Goal: Task Accomplishment & Management: Manage account settings

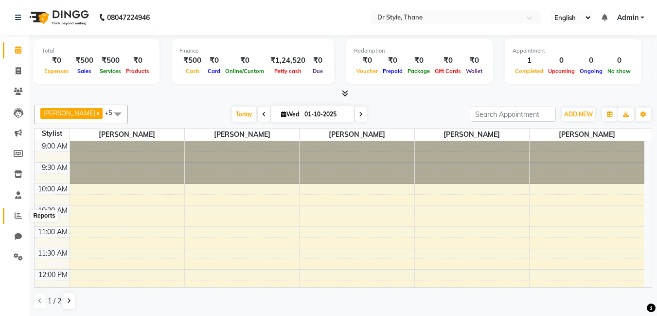
click at [18, 214] on icon at bounding box center [18, 215] width 7 height 7
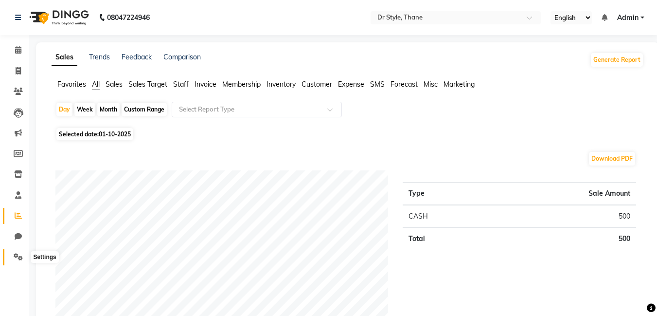
click at [18, 257] on icon at bounding box center [18, 256] width 9 height 7
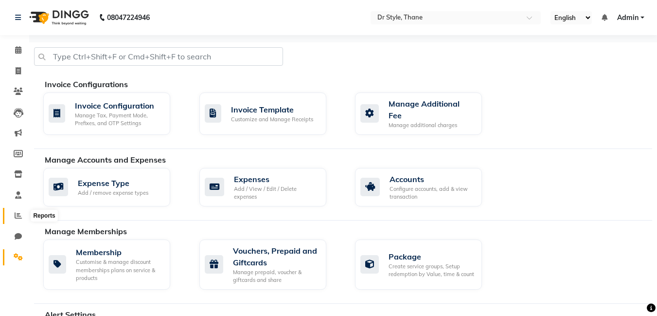
click at [17, 212] on icon at bounding box center [18, 215] width 7 height 7
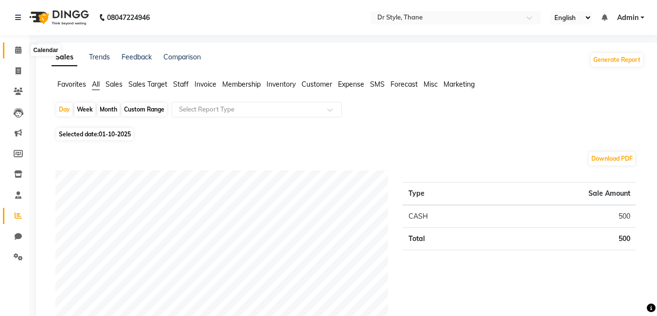
click at [18, 50] on icon at bounding box center [18, 49] width 6 height 7
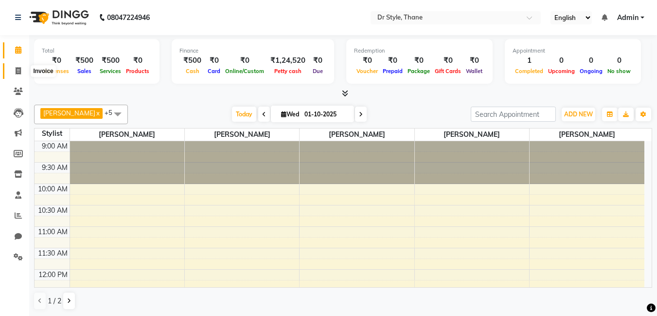
click at [20, 72] on icon at bounding box center [18, 70] width 5 height 7
select select "7832"
select select "service"
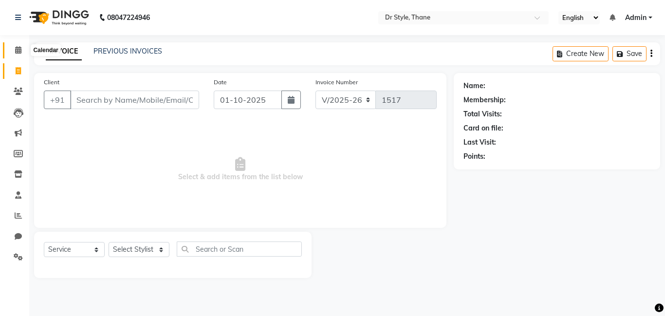
click at [19, 54] on span at bounding box center [18, 50] width 17 height 11
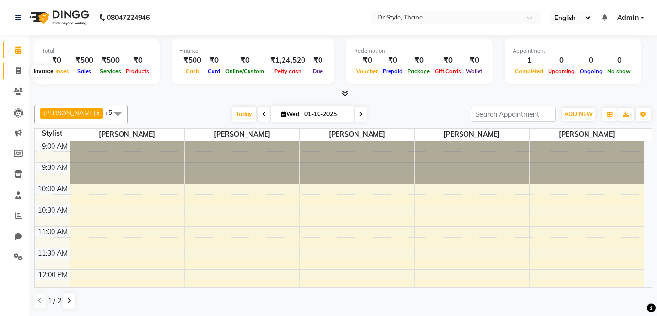
click at [18, 71] on icon at bounding box center [18, 70] width 5 height 7
select select "7832"
select select "service"
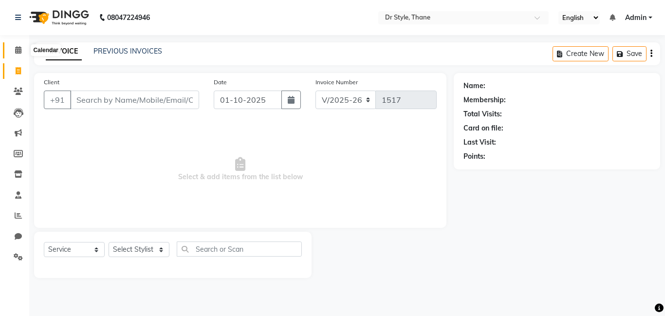
click at [20, 51] on icon at bounding box center [18, 49] width 6 height 7
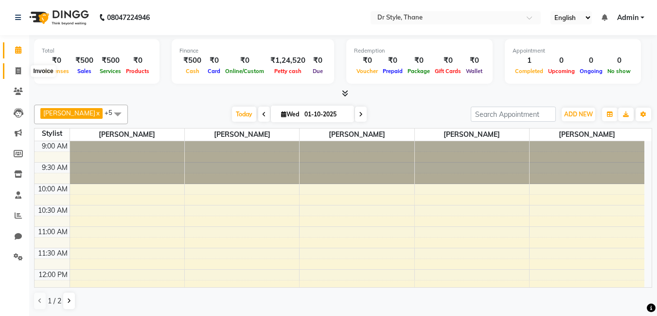
click at [17, 72] on icon at bounding box center [18, 70] width 5 height 7
select select "service"
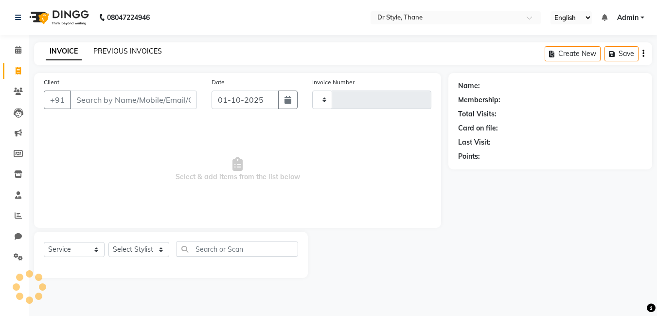
type input "1517"
select select "7832"
click at [132, 50] on link "PREVIOUS INVOICES" at bounding box center [127, 51] width 69 height 9
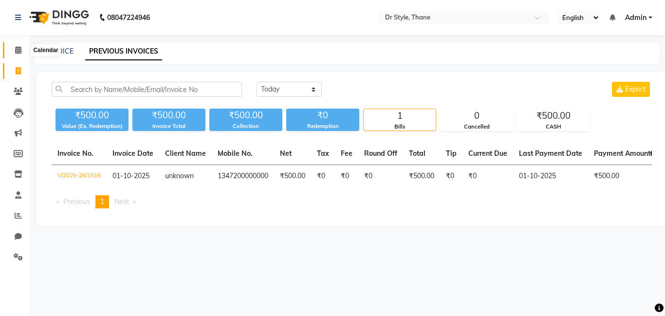
click at [17, 53] on icon at bounding box center [18, 49] width 6 height 7
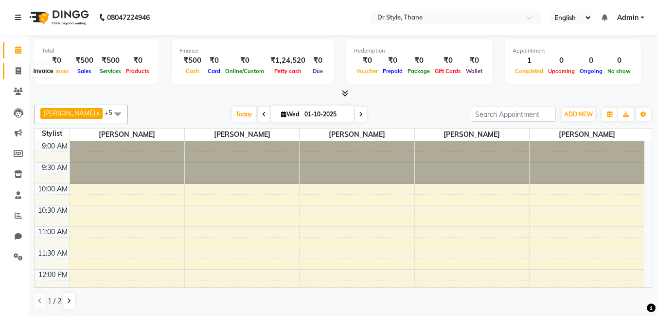
click at [18, 73] on icon at bounding box center [18, 70] width 5 height 7
select select "service"
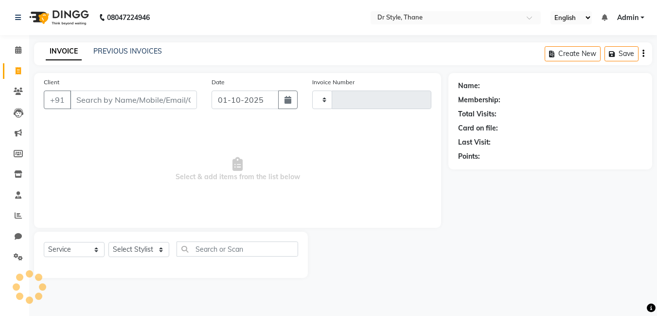
type input "1517"
select select "7832"
click at [12, 50] on span at bounding box center [18, 50] width 17 height 11
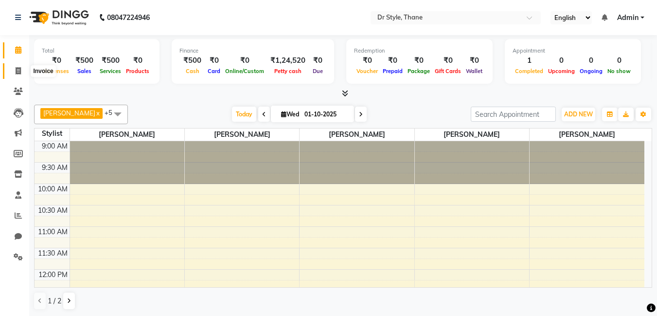
click at [17, 67] on icon at bounding box center [18, 70] width 5 height 7
select select "7832"
select select "service"
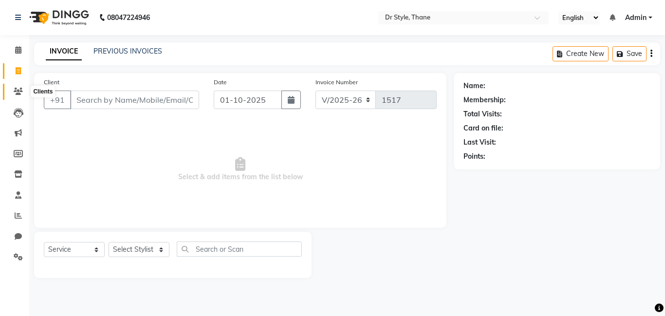
click at [23, 91] on span at bounding box center [18, 91] width 17 height 11
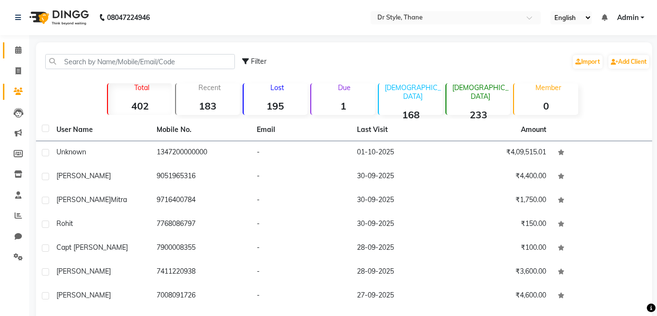
click at [16, 56] on link "Calendar" at bounding box center [14, 50] width 23 height 16
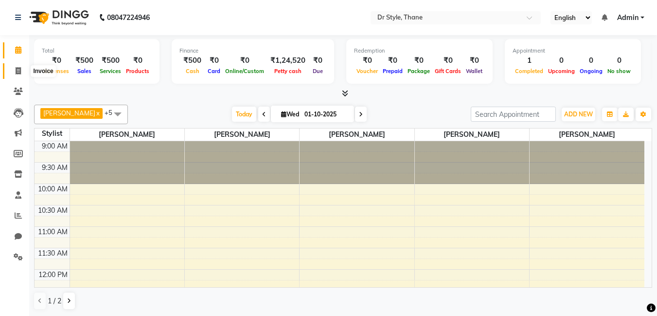
click at [14, 71] on span at bounding box center [18, 71] width 17 height 11
select select "service"
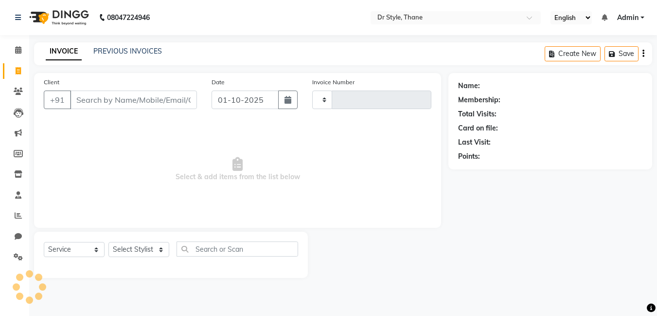
type input "1517"
select select "7832"
click at [14, 51] on span at bounding box center [18, 50] width 17 height 11
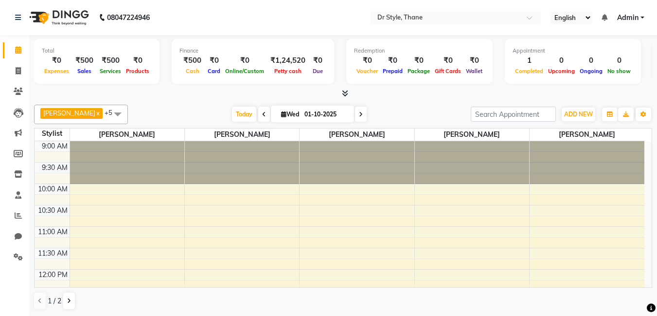
scroll to position [0, 0]
click at [24, 216] on span at bounding box center [18, 215] width 17 height 11
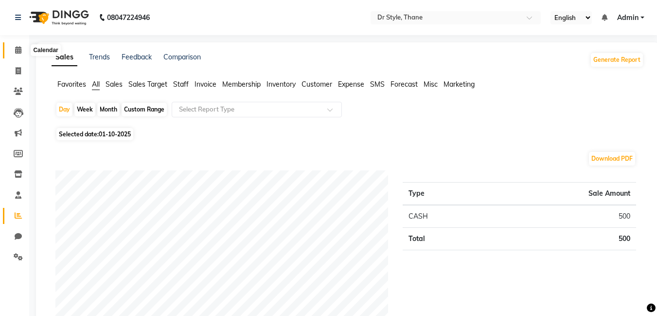
click at [19, 50] on icon at bounding box center [18, 49] width 6 height 7
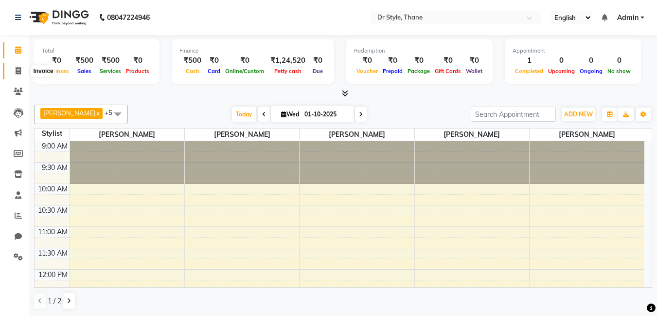
click at [24, 72] on span at bounding box center [18, 71] width 17 height 11
select select "7832"
select select "service"
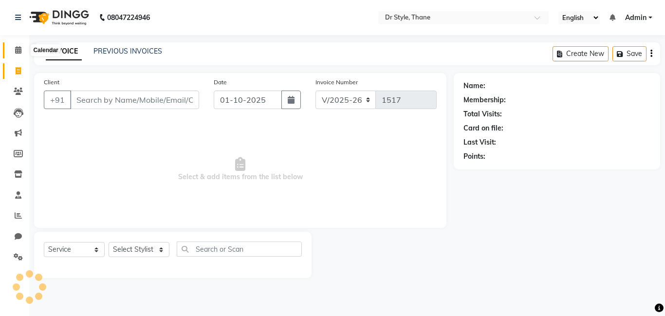
click at [24, 52] on span at bounding box center [18, 50] width 17 height 11
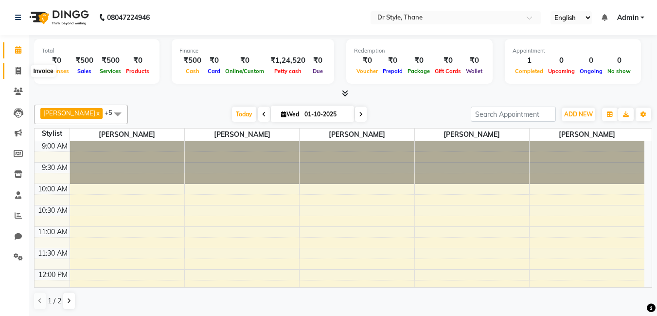
click at [20, 73] on icon at bounding box center [18, 70] width 5 height 7
select select "service"
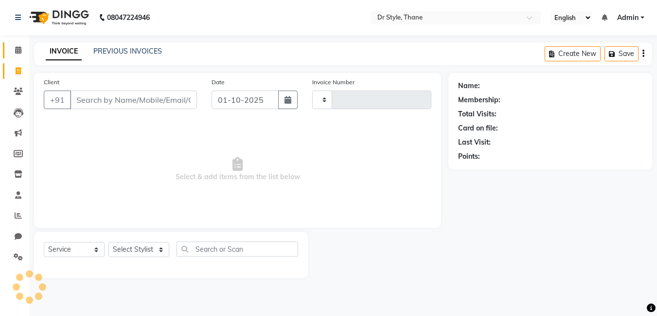
type input "1517"
select select "7832"
click at [16, 50] on icon at bounding box center [18, 49] width 6 height 7
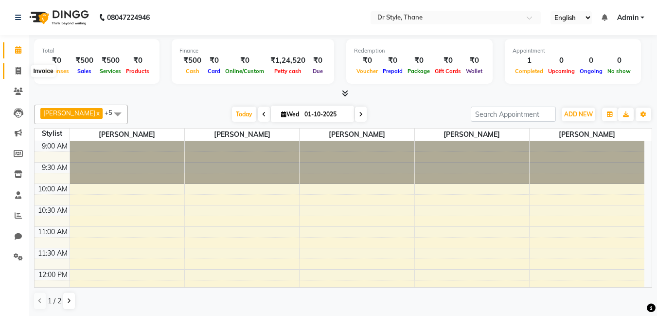
click at [11, 74] on span at bounding box center [18, 71] width 17 height 11
select select "7832"
select select "service"
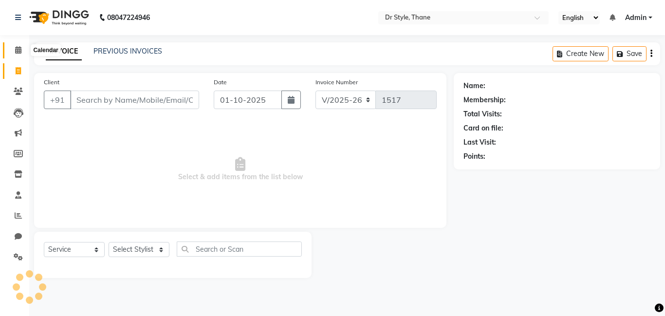
click at [13, 52] on span at bounding box center [18, 50] width 17 height 11
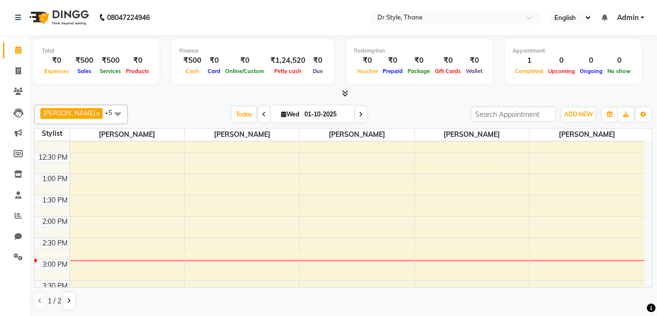
scroll to position [15, 0]
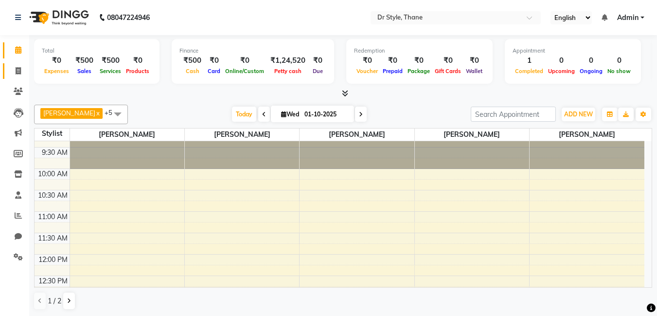
click at [13, 77] on link "Invoice" at bounding box center [14, 71] width 23 height 16
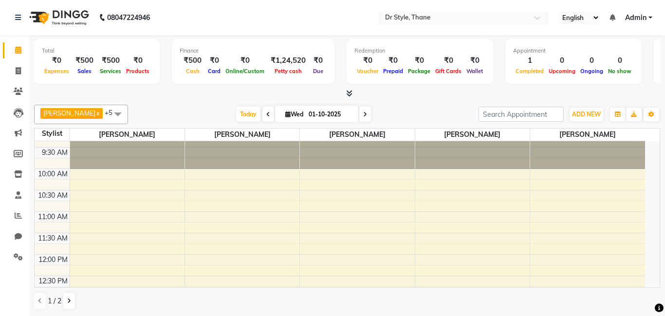
select select "7832"
select select "service"
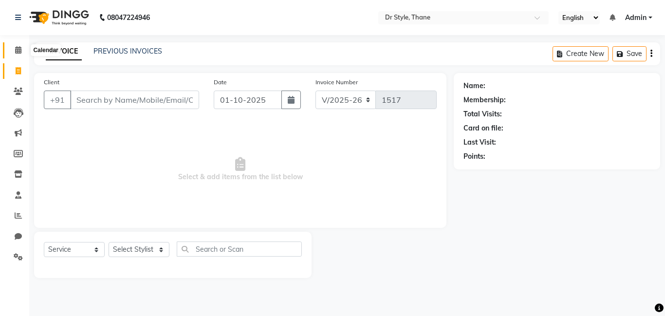
click at [16, 48] on icon at bounding box center [18, 49] width 6 height 7
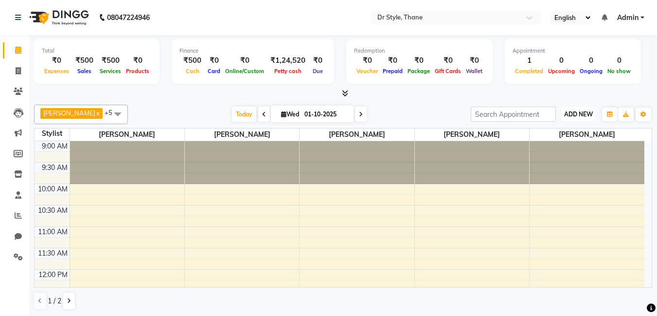
click at [567, 116] on span "ADD NEW" at bounding box center [578, 113] width 29 height 7
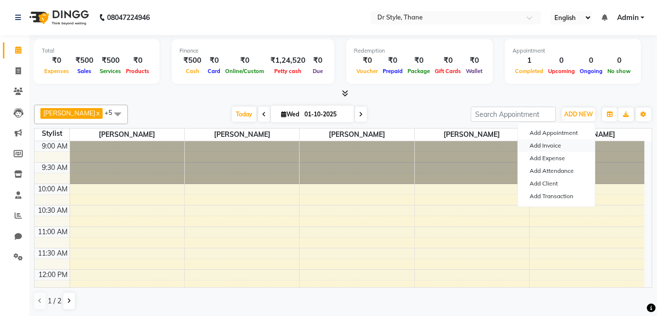
click at [560, 143] on link "Add Invoice" at bounding box center [556, 145] width 77 height 13
select select "service"
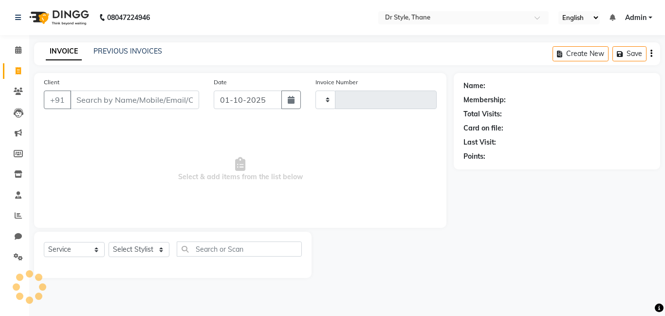
type input "1517"
select select "7832"
click at [146, 102] on input "Client" at bounding box center [134, 100] width 129 height 18
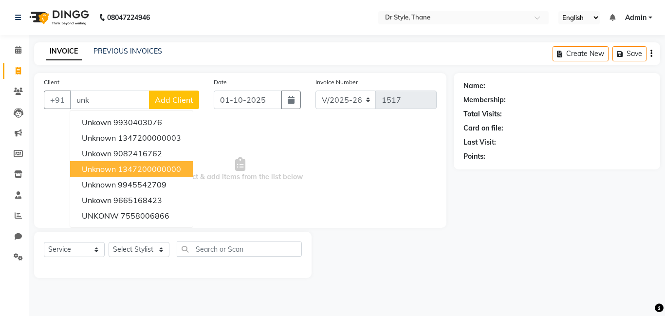
click at [174, 172] on ngb-highlight "1347200000000" at bounding box center [149, 169] width 63 height 10
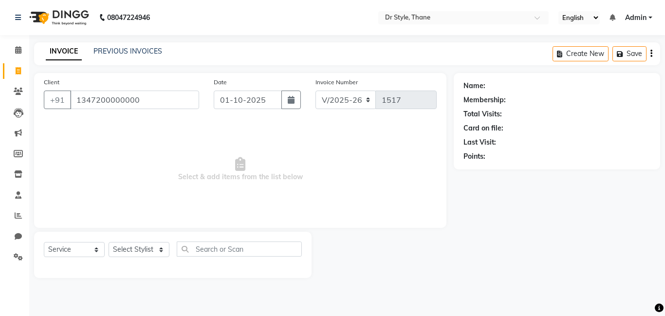
type input "1347200000000"
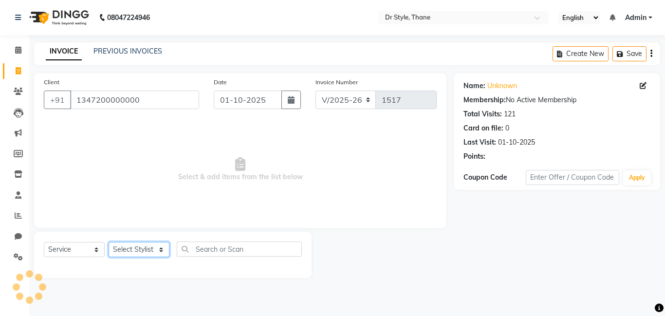
click at [126, 247] on select "Select Stylist [PERSON_NAME] [PERSON_NAME] [PERSON_NAME] [PERSON_NAME] [PERSON_…" at bounding box center [139, 249] width 61 height 15
select select "92022"
click at [109, 242] on select "Select Stylist [PERSON_NAME] [PERSON_NAME] [PERSON_NAME] [PERSON_NAME] [PERSON_…" at bounding box center [139, 249] width 61 height 15
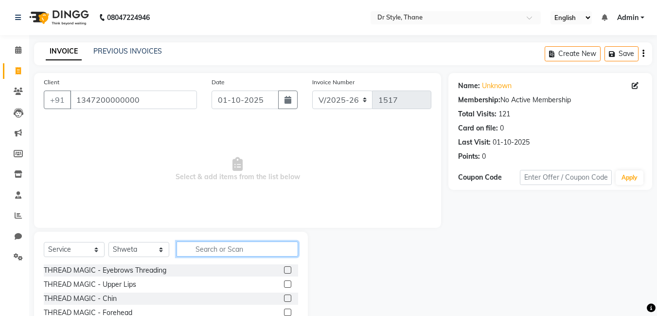
click at [208, 248] on input "text" at bounding box center [238, 248] width 122 height 15
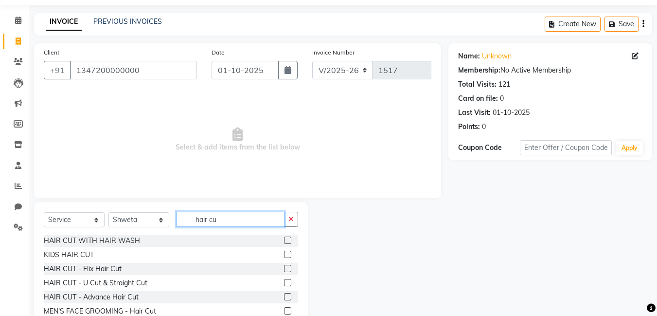
scroll to position [61, 0]
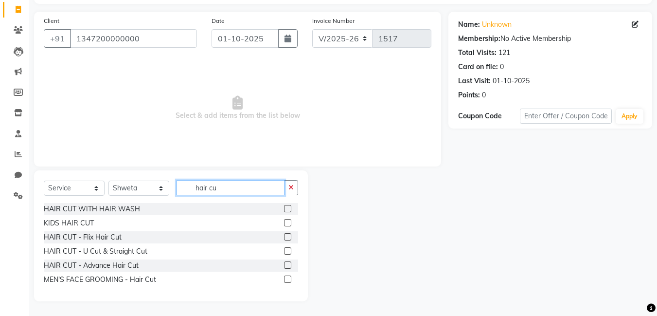
type input "hair cu"
click at [287, 264] on label at bounding box center [287, 264] width 7 height 7
click at [287, 264] on input "checkbox" at bounding box center [287, 265] width 6 height 6
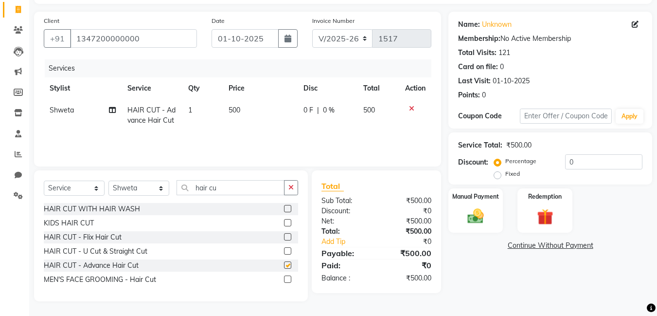
checkbox input "false"
click at [478, 205] on div "Manual Payment" at bounding box center [476, 210] width 57 height 46
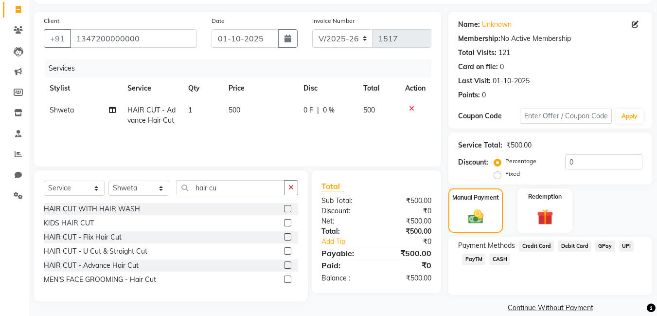
click at [607, 240] on span "GPay" at bounding box center [606, 245] width 20 height 11
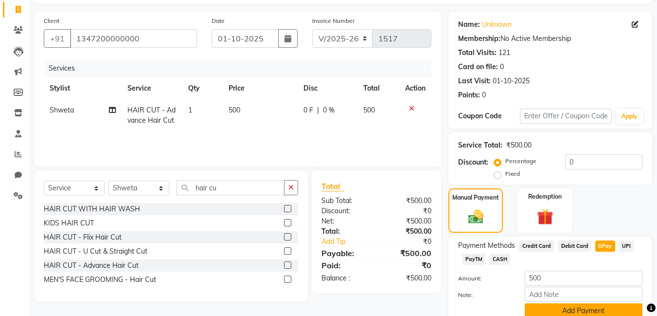
click at [568, 308] on button "Add Payment" at bounding box center [584, 310] width 118 height 15
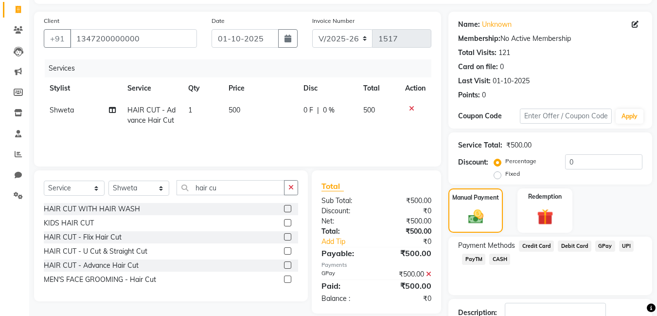
scroll to position [130, 0]
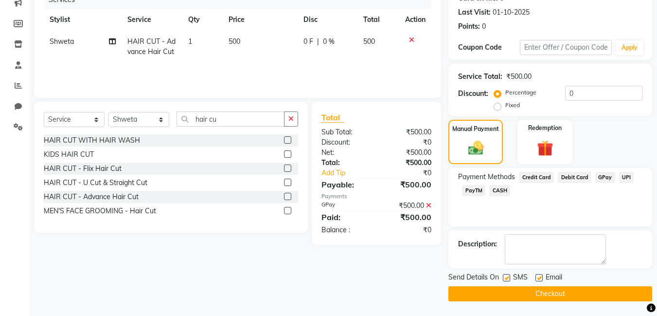
click at [507, 294] on button "Checkout" at bounding box center [551, 293] width 204 height 15
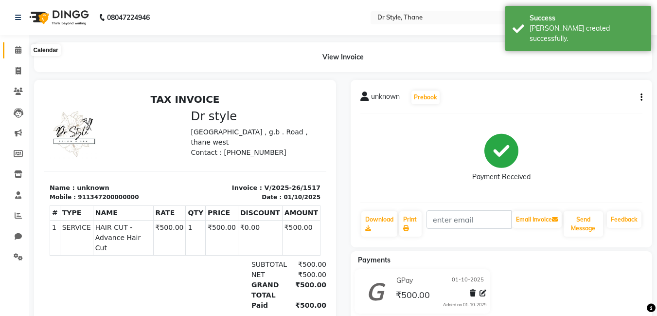
drag, startPoint x: 18, startPoint y: 54, endPoint x: 0, endPoint y: 70, distance: 24.5
click at [18, 55] on span at bounding box center [18, 50] width 17 height 11
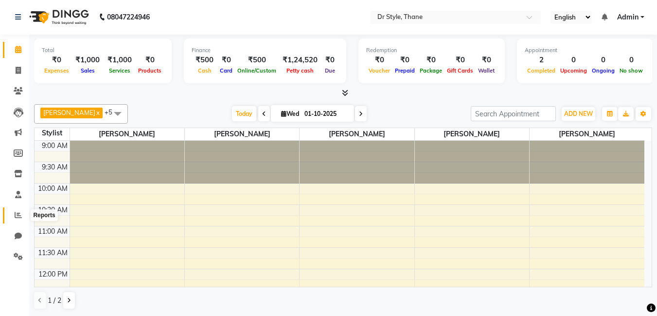
click at [19, 216] on icon at bounding box center [18, 214] width 7 height 7
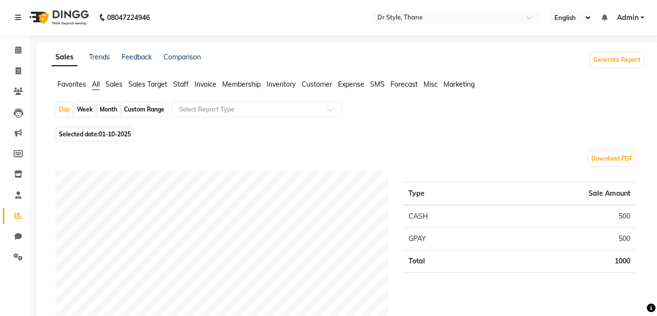
click at [108, 111] on div "Month" at bounding box center [108, 110] width 22 height 14
select select "10"
select select "2025"
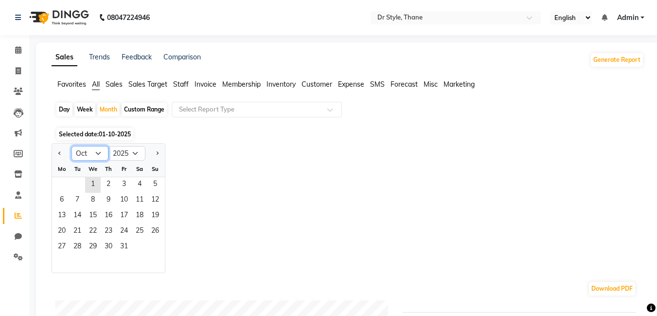
click at [101, 157] on select "Jan Feb Mar Apr May Jun [DATE] Aug Sep Oct Nov Dec" at bounding box center [90, 153] width 37 height 15
select select "9"
click at [72, 146] on select "Jan Feb Mar Apr May Jun [DATE] Aug Sep Oct Nov Dec" at bounding box center [90, 153] width 37 height 15
click at [59, 182] on span "1" at bounding box center [62, 185] width 16 height 16
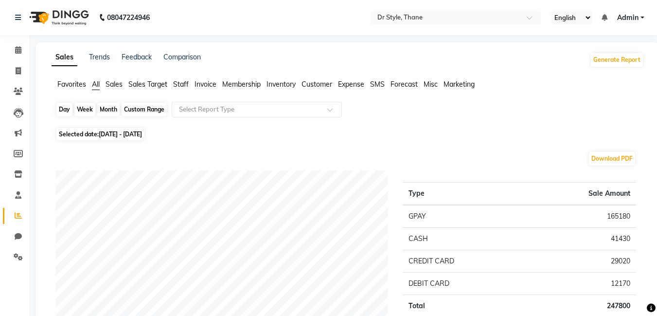
click at [111, 110] on div "Month" at bounding box center [108, 110] width 22 height 14
select select "9"
select select "2025"
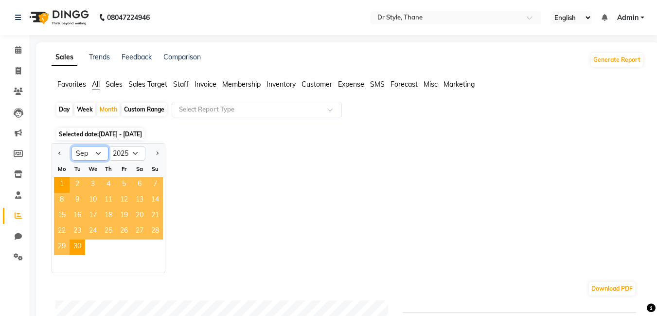
click at [86, 153] on select "Jan Feb Mar Apr May Jun [DATE] Aug Sep Oct Nov Dec" at bounding box center [90, 153] width 37 height 15
select select "8"
click at [72, 146] on select "Jan Feb Mar Apr May Jun [DATE] Aug Sep Oct Nov Dec" at bounding box center [90, 153] width 37 height 15
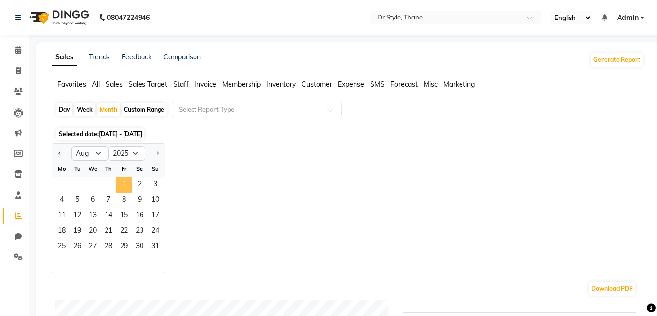
click at [121, 188] on span "1" at bounding box center [124, 185] width 16 height 16
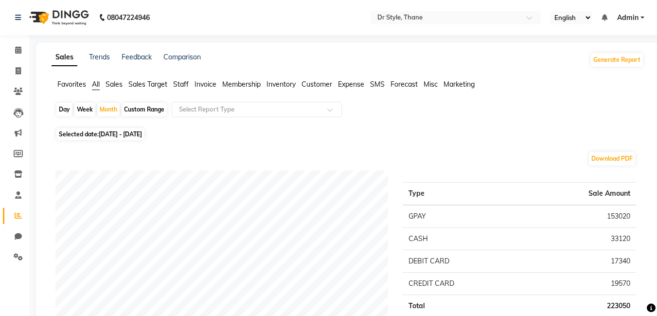
click at [96, 107] on div "Day Week Month Custom Range Select Report Type" at bounding box center [347, 113] width 585 height 23
click at [105, 110] on div "Month" at bounding box center [108, 110] width 22 height 14
select select "8"
select select "2025"
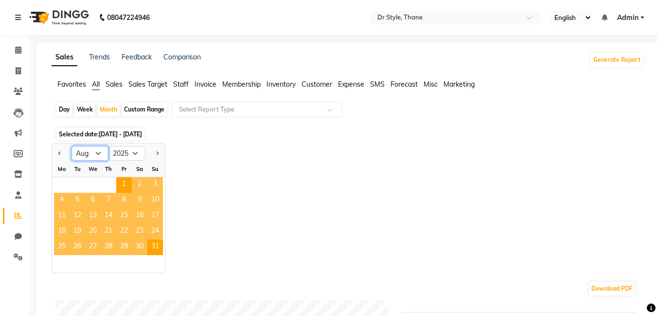
click at [85, 157] on select "Jan Feb Mar Apr May Jun [DATE] Aug Sep Oct Nov Dec" at bounding box center [90, 153] width 37 height 15
select select "7"
click at [72, 146] on select "Jan Feb Mar Apr May Jun [DATE] Aug Sep Oct Nov Dec" at bounding box center [90, 153] width 37 height 15
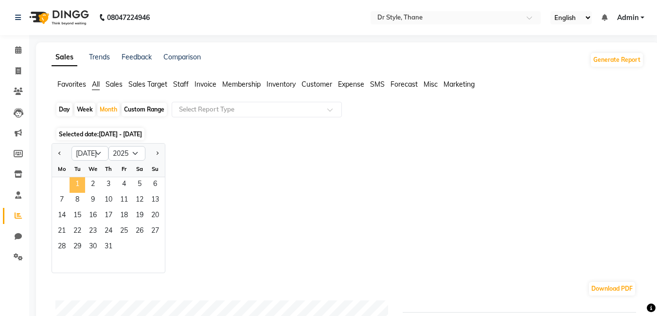
click at [77, 185] on span "1" at bounding box center [78, 185] width 16 height 16
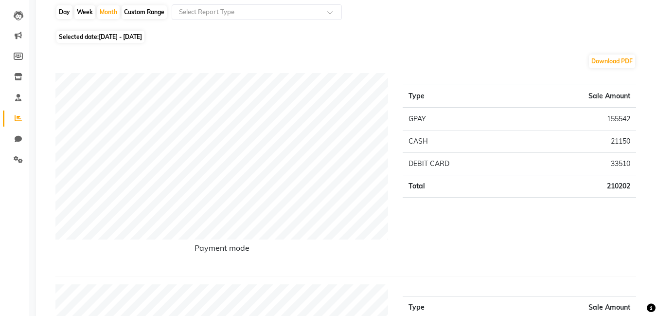
scroll to position [49, 0]
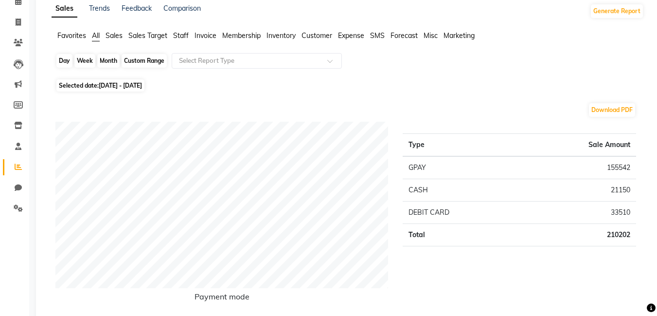
click at [107, 59] on div "Month" at bounding box center [108, 61] width 22 height 14
select select "7"
select select "2025"
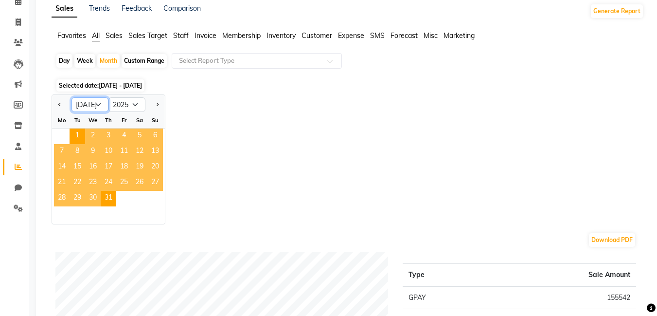
click at [105, 107] on select "Jan Feb Mar Apr May Jun [DATE] Aug Sep Oct Nov Dec" at bounding box center [90, 104] width 37 height 15
select select "6"
click at [72, 97] on select "Jan Feb Mar Apr May Jun [DATE] Aug Sep Oct Nov Dec" at bounding box center [90, 104] width 37 height 15
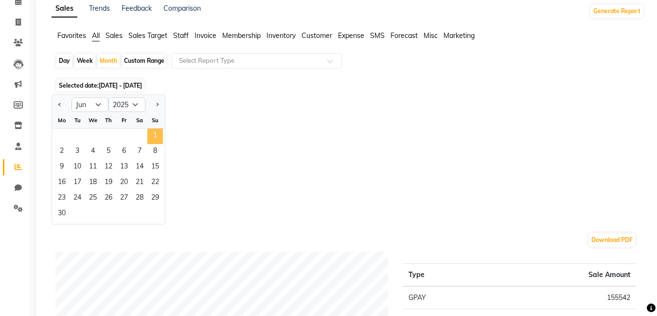
click at [151, 131] on span "1" at bounding box center [155, 136] width 16 height 16
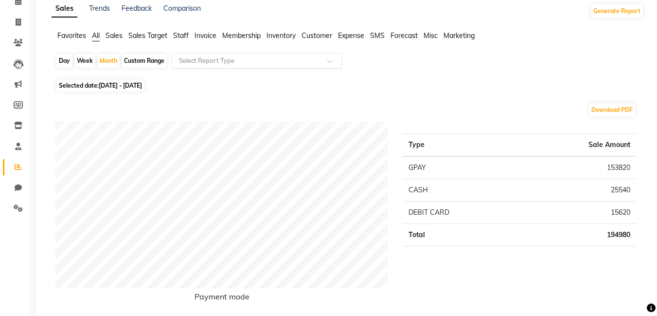
scroll to position [0, 0]
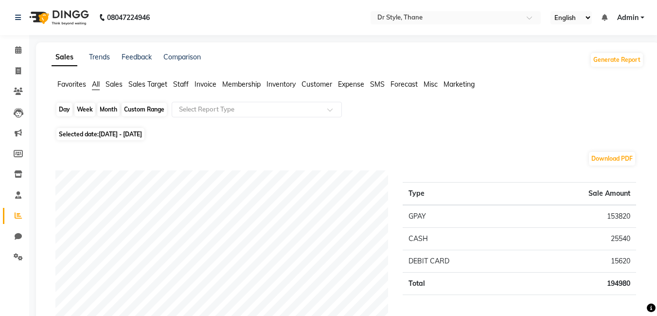
click at [103, 106] on div "Month" at bounding box center [108, 110] width 22 height 14
select select "6"
select select "2025"
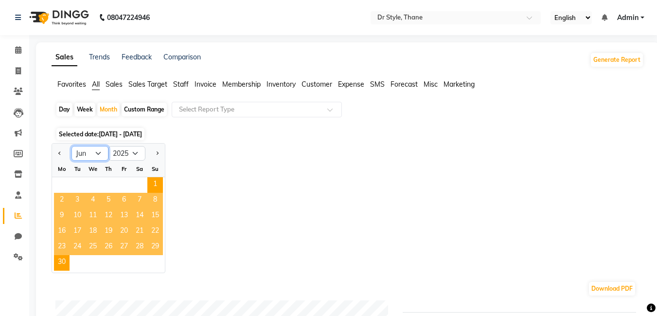
click at [86, 153] on select "Jan Feb Mar Apr May Jun [DATE] Aug Sep Oct Nov Dec" at bounding box center [90, 153] width 37 height 15
select select "5"
click at [72, 146] on select "Jan Feb Mar Apr May Jun [DATE] Aug Sep Oct Nov Dec" at bounding box center [90, 153] width 37 height 15
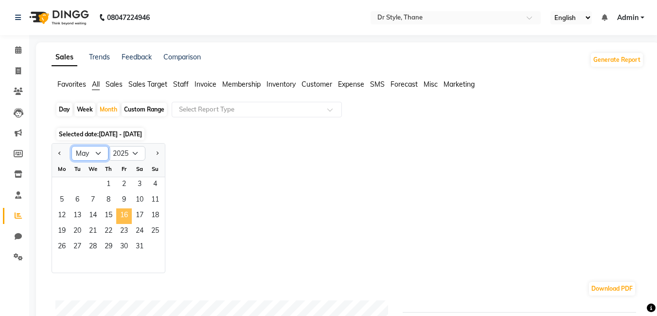
scroll to position [49, 0]
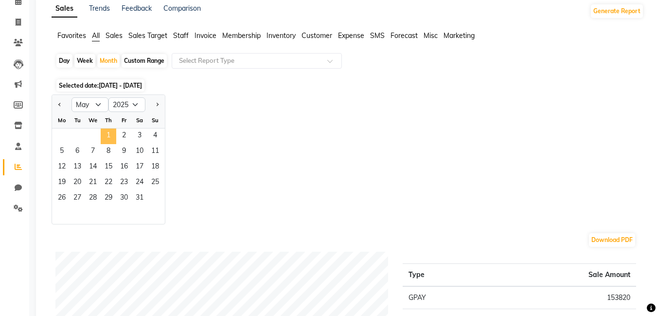
click at [106, 134] on span "1" at bounding box center [109, 136] width 16 height 16
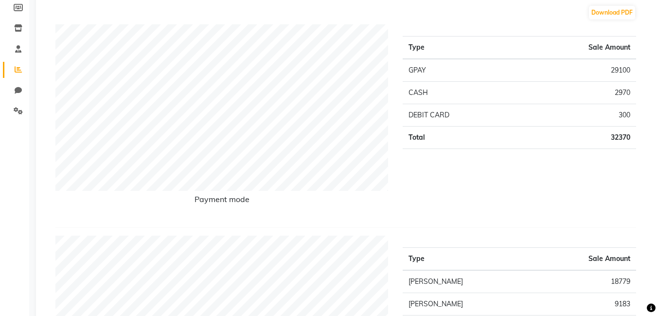
scroll to position [0, 0]
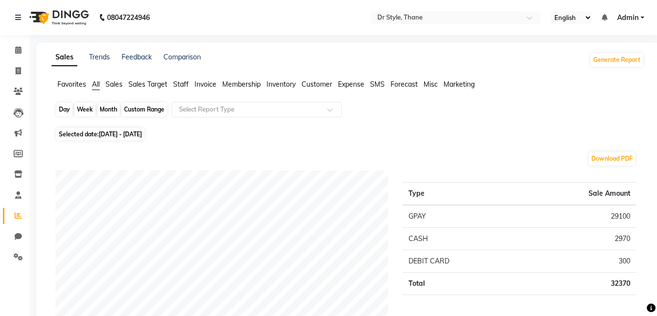
click at [113, 108] on div "Month" at bounding box center [108, 110] width 22 height 14
select select "5"
select select "2025"
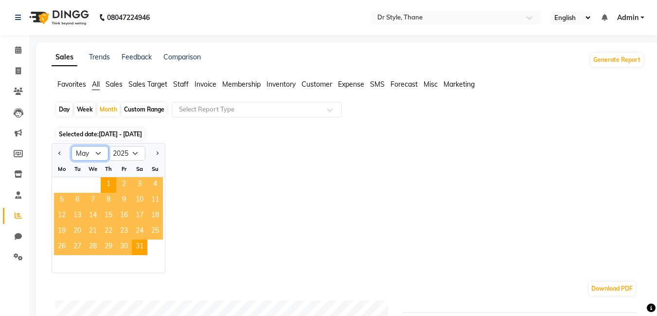
click at [94, 153] on select "Jan Feb Mar Apr May Jun [DATE] Aug Sep Oct Nov Dec" at bounding box center [90, 153] width 37 height 15
select select "6"
click at [72, 146] on select "Jan Feb Mar Apr May Jun [DATE] Aug Sep Oct Nov Dec" at bounding box center [90, 153] width 37 height 15
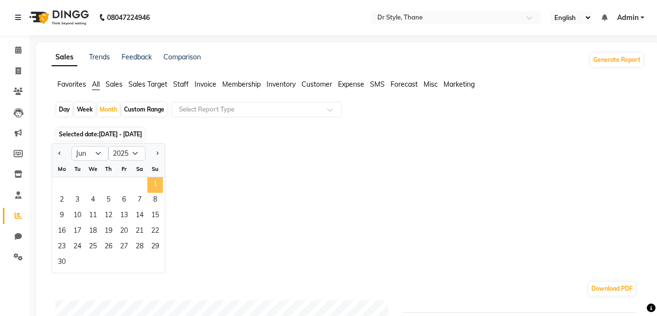
click at [152, 182] on span "1" at bounding box center [155, 185] width 16 height 16
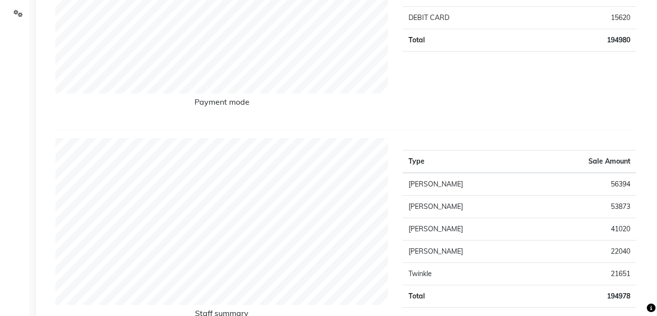
scroll to position [97, 0]
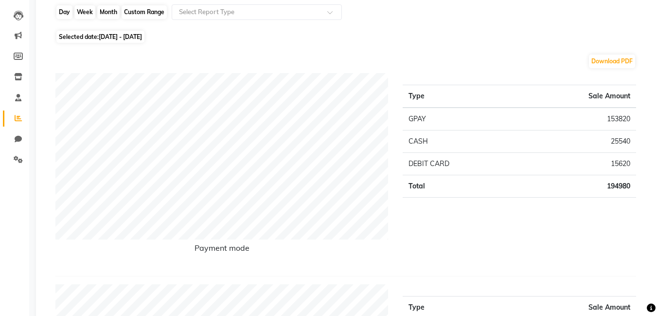
click at [106, 12] on div "Month" at bounding box center [108, 12] width 22 height 14
select select "6"
select select "2025"
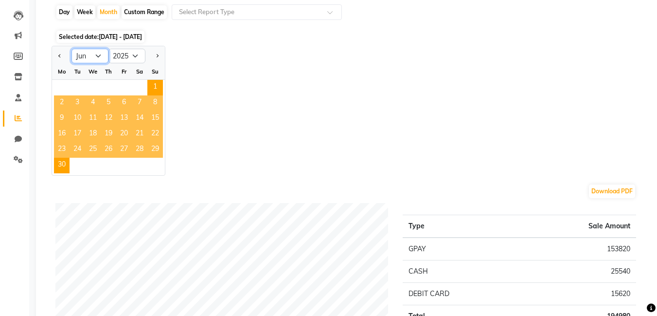
click at [93, 55] on select "Jan Feb Mar Apr May Jun [DATE] Aug Sep Oct Nov Dec" at bounding box center [90, 56] width 37 height 15
select select "7"
click at [72, 49] on select "Jan Feb Mar Apr May Jun [DATE] Aug Sep Oct Nov Dec" at bounding box center [90, 56] width 37 height 15
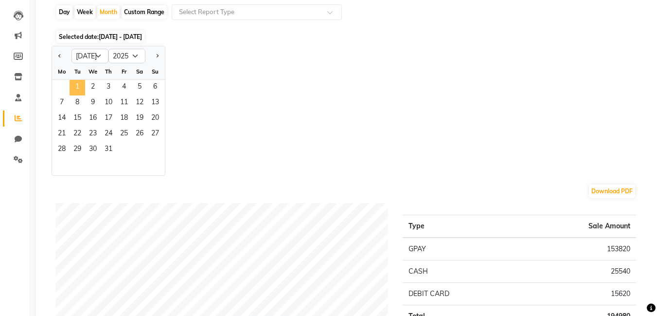
click at [71, 84] on span "1" at bounding box center [78, 88] width 16 height 16
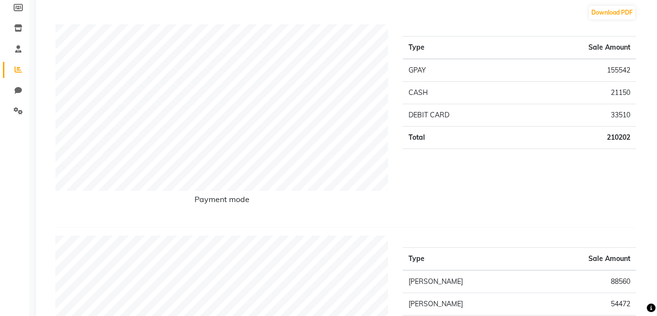
scroll to position [0, 0]
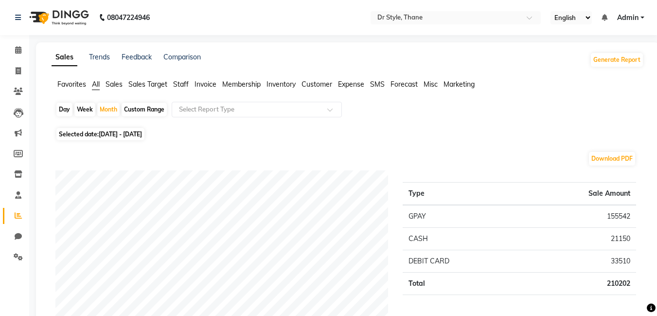
click at [108, 118] on div "Day Week Month Custom Range Select Report Type" at bounding box center [347, 113] width 585 height 23
click at [108, 111] on div "Month" at bounding box center [108, 110] width 22 height 14
select select "7"
select select "2025"
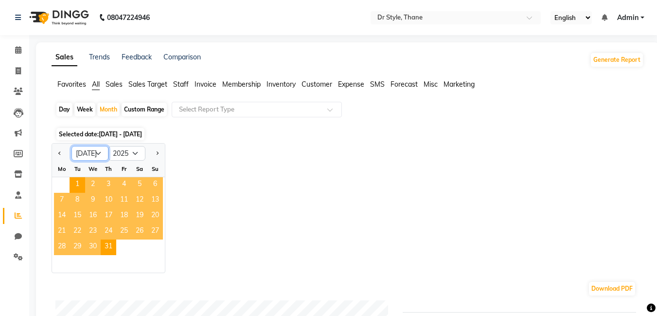
click at [94, 149] on select "Jan Feb Mar Apr May Jun [DATE] Aug Sep Oct Nov Dec" at bounding box center [90, 153] width 37 height 15
select select "8"
click at [72, 146] on select "Jan Feb Mar Apr May Jun [DATE] Aug Sep Oct Nov Dec" at bounding box center [90, 153] width 37 height 15
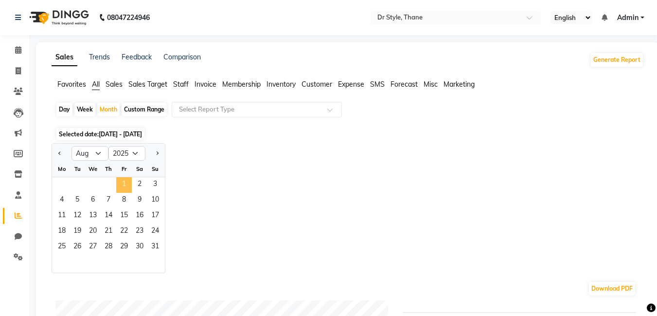
click at [123, 183] on span "1" at bounding box center [124, 185] width 16 height 16
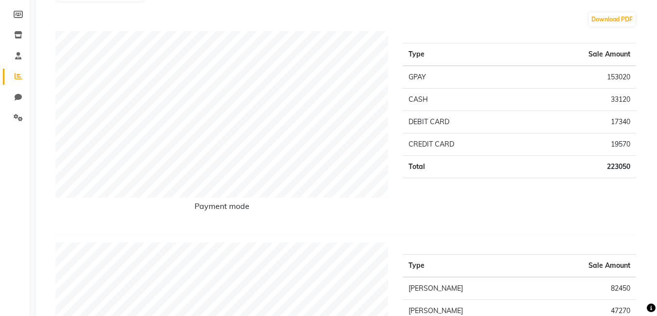
scroll to position [49, 0]
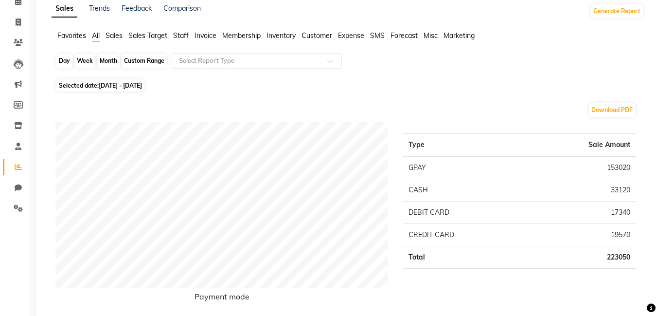
click at [103, 58] on div "Month" at bounding box center [108, 61] width 22 height 14
select select "8"
select select "2025"
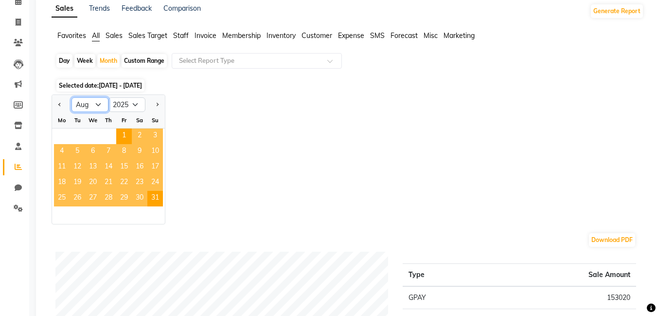
click at [101, 104] on select "Jan Feb Mar Apr May Jun [DATE] Aug Sep Oct Nov Dec" at bounding box center [90, 104] width 37 height 15
click at [72, 97] on select "Jan Feb Mar Apr May Jun [DATE] Aug Sep Oct Nov Dec" at bounding box center [90, 104] width 37 height 15
click at [125, 131] on span "1" at bounding box center [124, 136] width 16 height 16
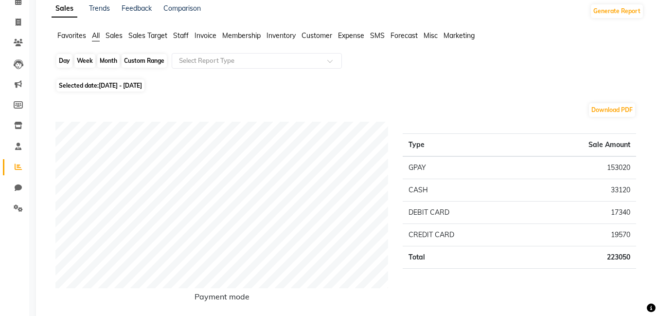
click at [106, 60] on div "Month" at bounding box center [108, 61] width 22 height 14
select select "8"
select select "2025"
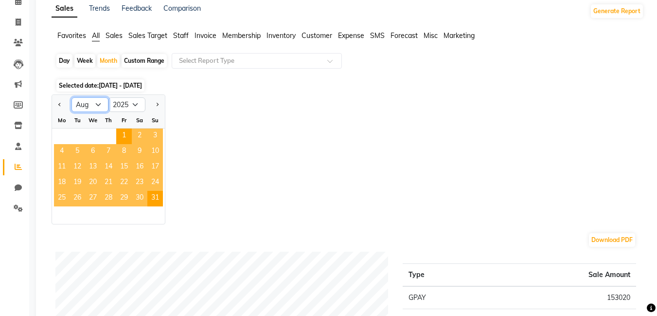
click at [91, 102] on select "Jan Feb Mar Apr May Jun [DATE] Aug Sep Oct Nov Dec" at bounding box center [90, 104] width 37 height 15
click at [72, 97] on select "Jan Feb Mar Apr May Jun [DATE] Aug Sep Oct Nov Dec" at bounding box center [90, 104] width 37 height 15
click at [86, 101] on select "Jan Feb Mar Apr May Jun [DATE] Aug Sep Oct Nov Dec" at bounding box center [90, 104] width 37 height 15
select select "9"
click at [72, 97] on select "Jan Feb Mar Apr May Jun [DATE] Aug Sep Oct Nov Dec" at bounding box center [90, 104] width 37 height 15
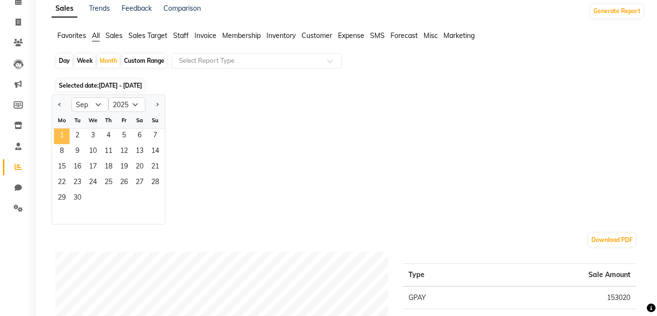
click at [60, 131] on span "1" at bounding box center [62, 136] width 16 height 16
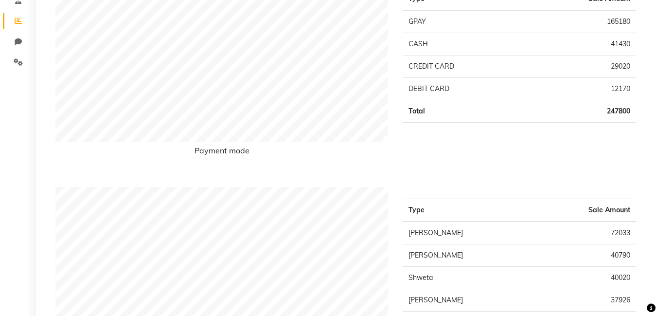
scroll to position [0, 0]
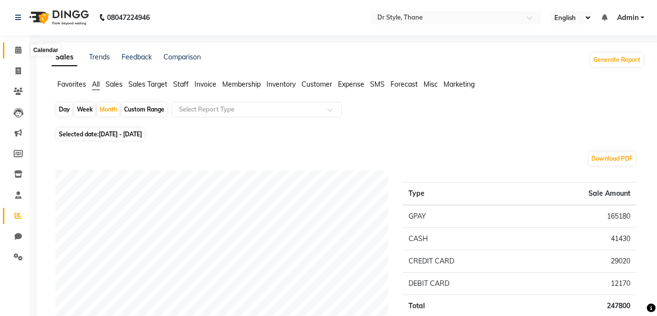
click at [15, 49] on icon at bounding box center [18, 49] width 6 height 7
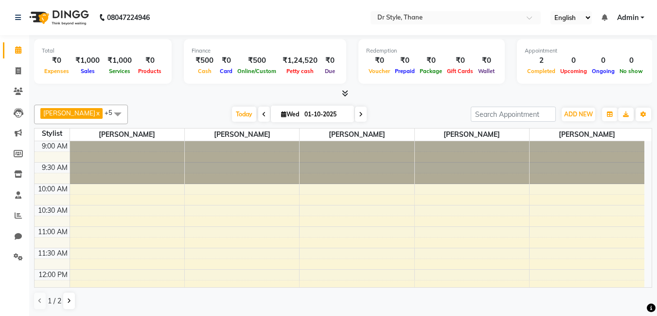
scroll to position [0, 0]
click at [566, 115] on span "ADD NEW" at bounding box center [578, 113] width 29 height 7
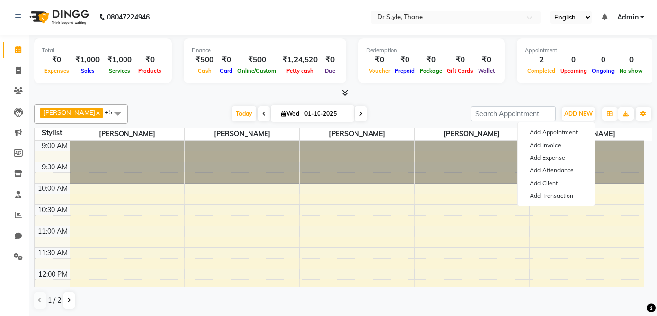
click at [566, 92] on div at bounding box center [343, 93] width 619 height 10
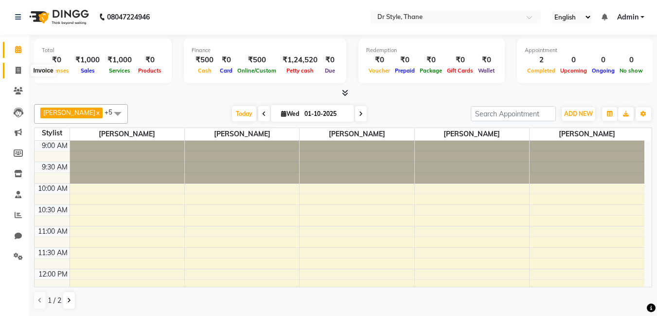
click at [22, 73] on span at bounding box center [18, 70] width 17 height 11
select select "7832"
select select "service"
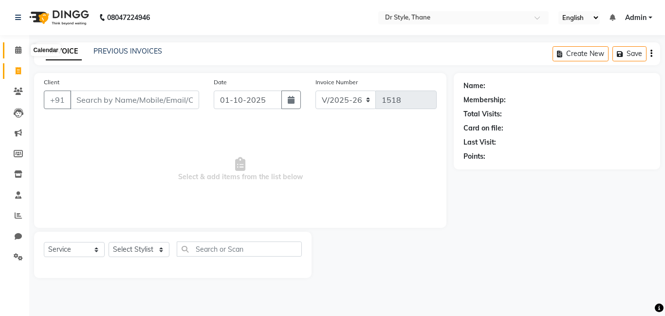
click at [23, 55] on span at bounding box center [18, 50] width 17 height 11
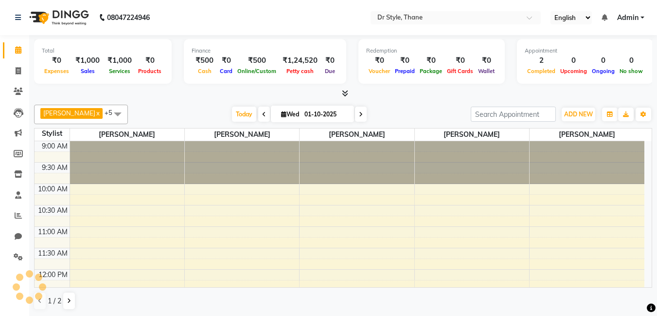
scroll to position [257, 0]
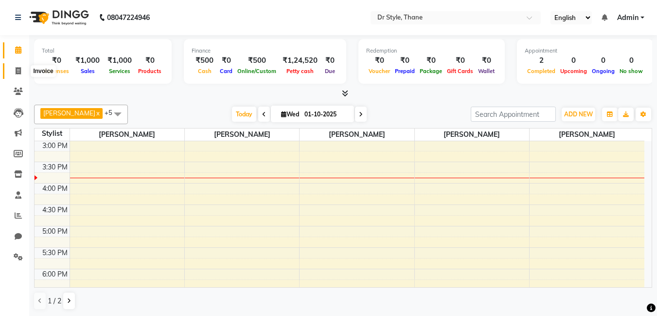
click at [14, 74] on span at bounding box center [18, 71] width 17 height 11
select select "7832"
select select "service"
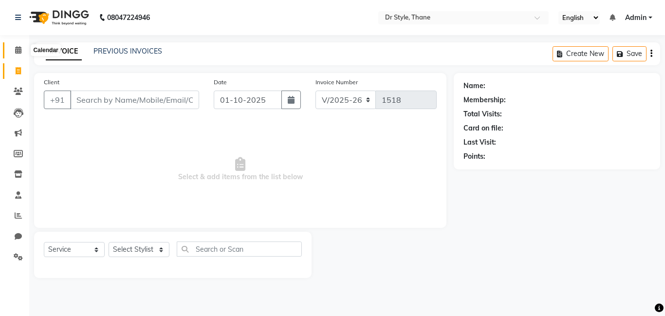
click at [14, 49] on span at bounding box center [18, 50] width 17 height 11
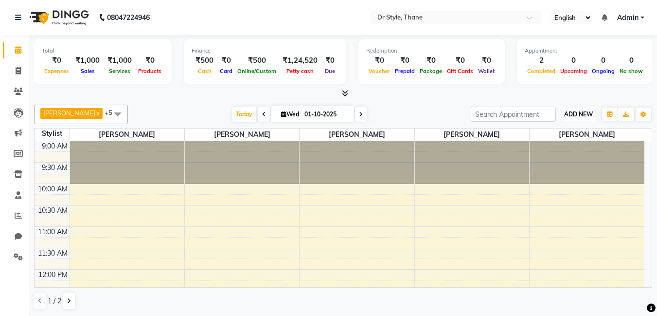
click at [563, 111] on button "ADD NEW Toggle Dropdown" at bounding box center [579, 115] width 34 height 14
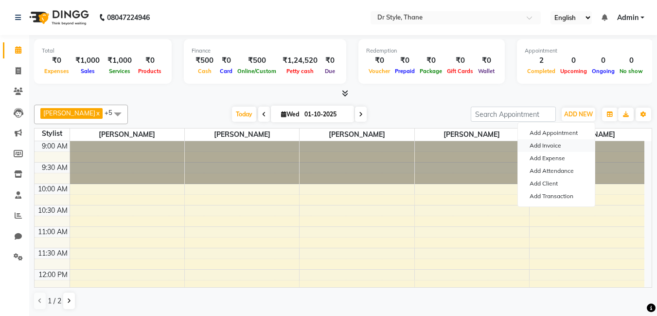
click at [555, 143] on link "Add Invoice" at bounding box center [556, 145] width 77 height 13
select select "7832"
select select "service"
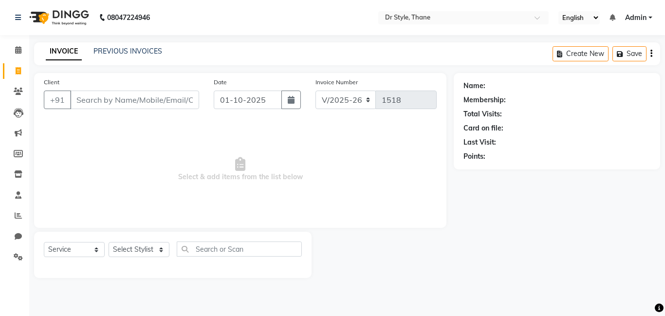
click at [159, 102] on input "Client" at bounding box center [134, 100] width 129 height 18
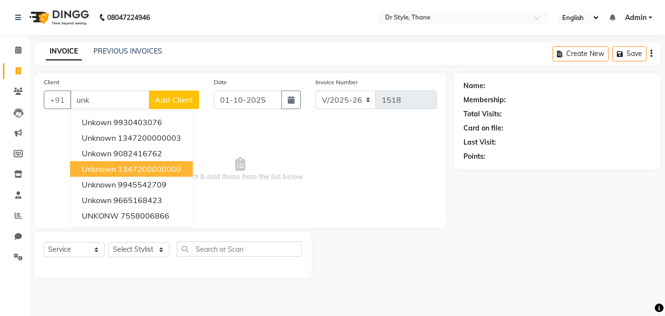
click at [153, 169] on ngb-highlight "1347200000000" at bounding box center [149, 169] width 63 height 10
type input "1347200000000"
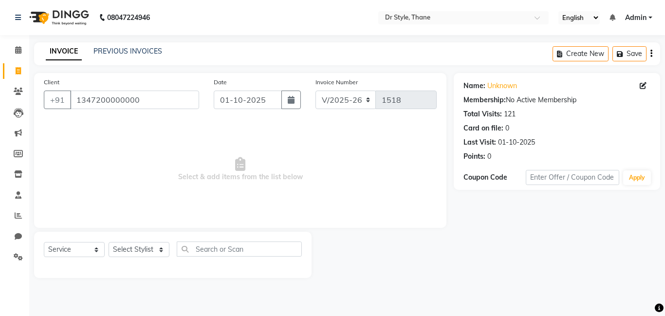
click at [140, 257] on div "Select Service Product Membership Package Voucher Prepaid Gift Card Select Styl…" at bounding box center [173, 252] width 258 height 23
click at [143, 247] on select "Select Stylist [PERSON_NAME] [PERSON_NAME] [PERSON_NAME] [PERSON_NAME] [PERSON_…" at bounding box center [139, 249] width 61 height 15
select select "80995"
click at [109, 242] on select "Select Stylist [PERSON_NAME] [PERSON_NAME] [PERSON_NAME] [PERSON_NAME] [PERSON_…" at bounding box center [139, 249] width 61 height 15
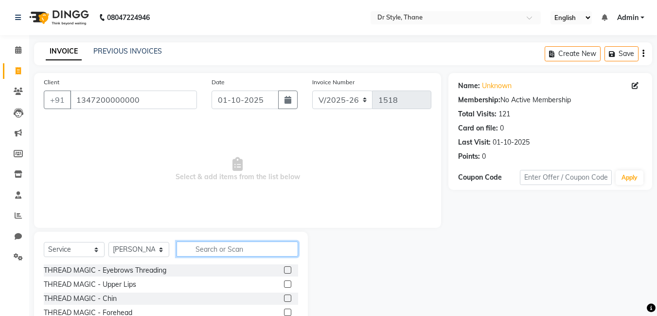
click at [218, 249] on input "text" at bounding box center [238, 248] width 122 height 15
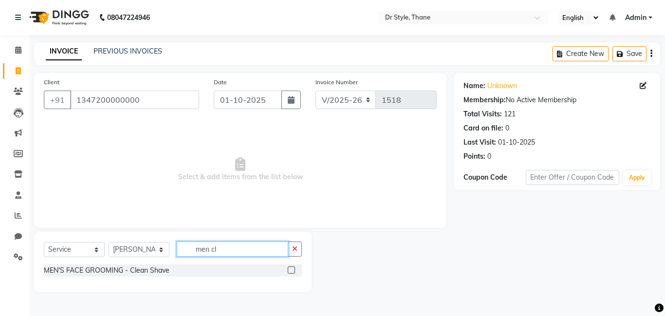
type input "men cl"
click at [292, 269] on label at bounding box center [291, 269] width 7 height 7
click at [292, 269] on input "checkbox" at bounding box center [291, 270] width 6 height 6
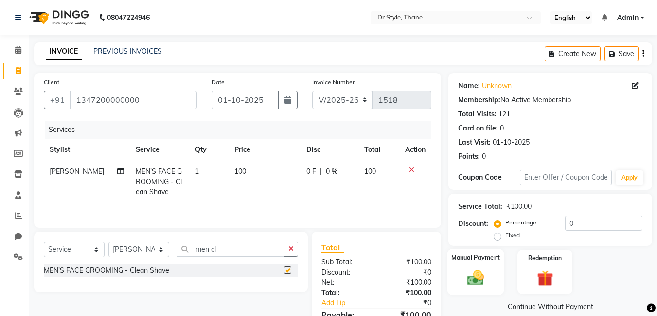
checkbox input "false"
click at [479, 275] on img at bounding box center [475, 277] width 27 height 19
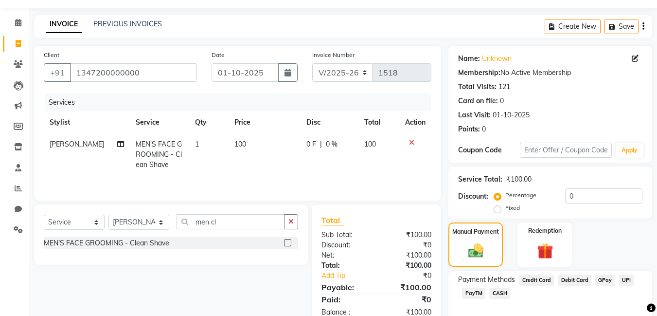
scroll to position [75, 0]
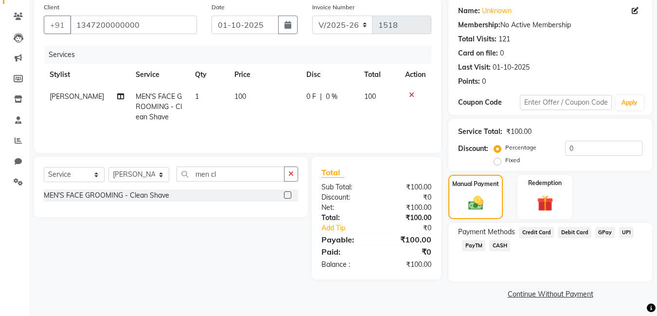
click at [604, 237] on span "GPay" at bounding box center [606, 232] width 20 height 11
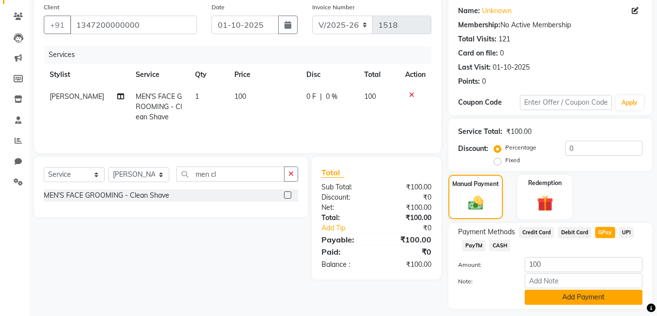
click at [593, 291] on button "Add Payment" at bounding box center [584, 297] width 118 height 15
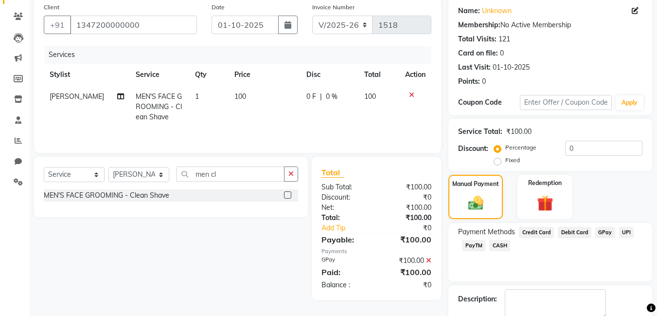
scroll to position [130, 0]
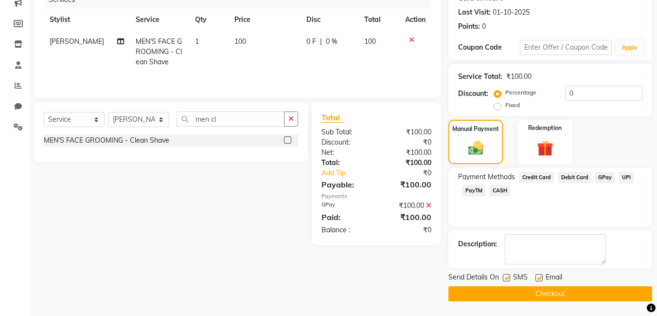
click at [548, 293] on button "Checkout" at bounding box center [551, 293] width 204 height 15
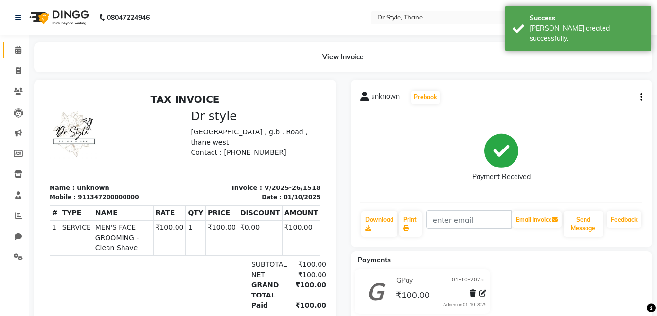
click at [9, 50] on link "Calendar" at bounding box center [14, 50] width 23 height 16
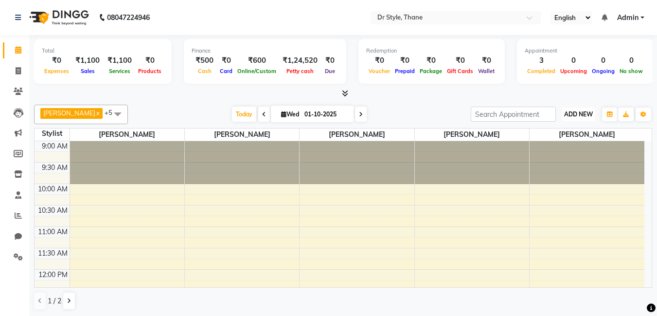
click at [563, 109] on button "ADD NEW Toggle Dropdown" at bounding box center [579, 115] width 34 height 14
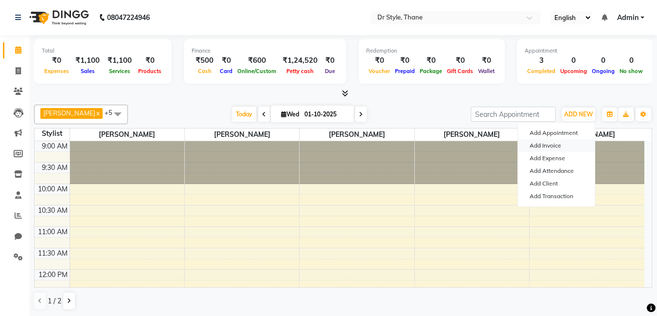
click at [578, 141] on link "Add Invoice" at bounding box center [556, 145] width 77 height 13
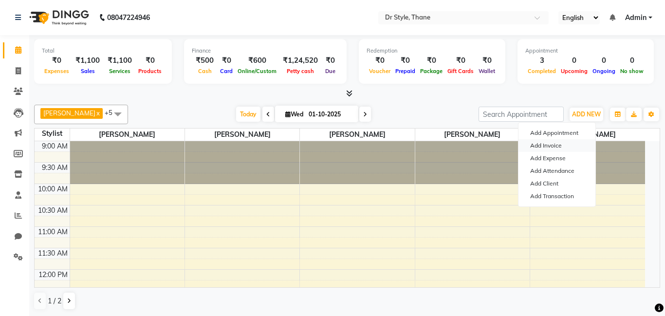
select select "7832"
select select "service"
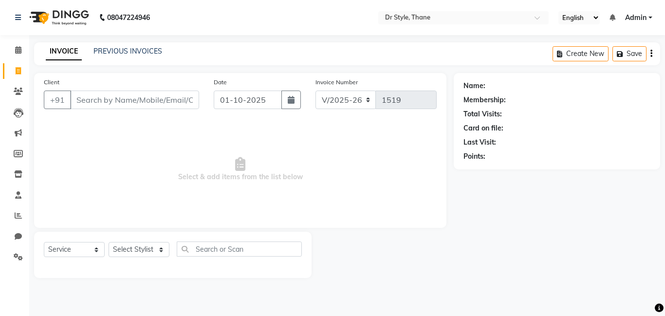
click at [190, 102] on input "Client" at bounding box center [134, 100] width 129 height 18
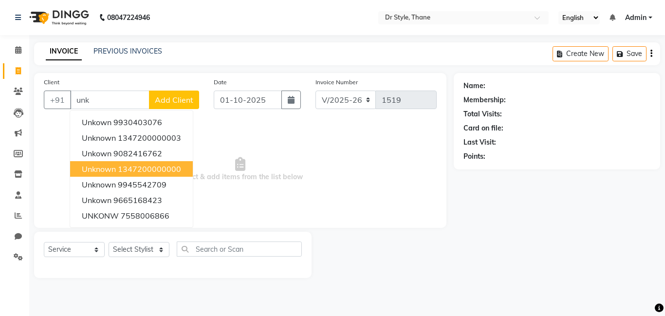
click at [137, 170] on ngb-highlight "1347200000000" at bounding box center [149, 169] width 63 height 10
type input "1347200000000"
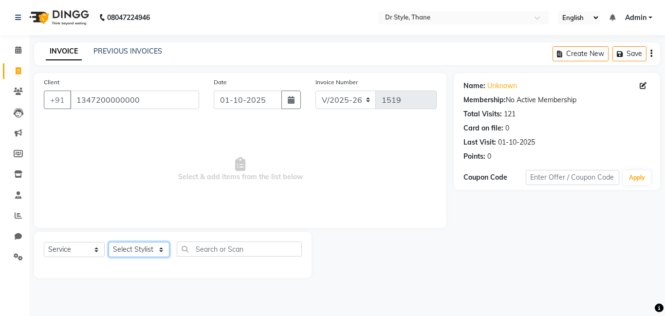
click at [147, 246] on select "Select Stylist [PERSON_NAME] [PERSON_NAME] [PERSON_NAME] [PERSON_NAME] [PERSON_…" at bounding box center [139, 249] width 61 height 15
select select "91939"
click at [109, 242] on select "Select Stylist [PERSON_NAME] [PERSON_NAME] [PERSON_NAME] [PERSON_NAME] [PERSON_…" at bounding box center [139, 249] width 61 height 15
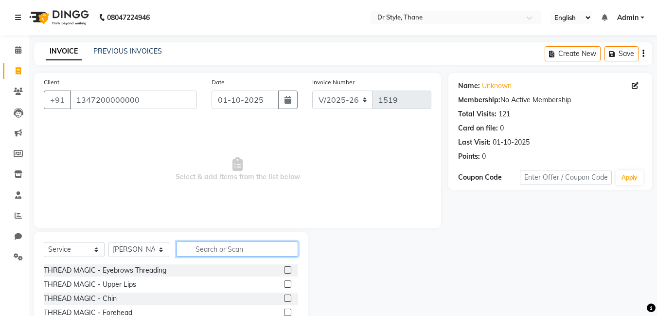
click at [220, 249] on input "text" at bounding box center [238, 248] width 122 height 15
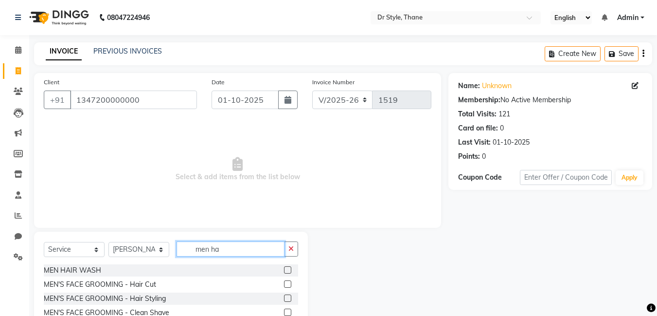
type input "men ha"
click at [287, 284] on label at bounding box center [287, 283] width 7 height 7
click at [287, 284] on input "checkbox" at bounding box center [287, 284] width 6 height 6
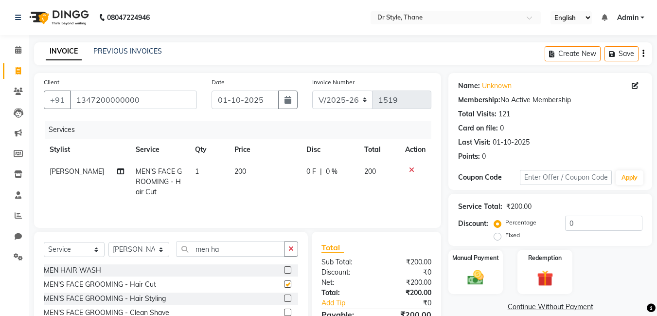
checkbox input "false"
click at [232, 251] on input "men ha" at bounding box center [231, 248] width 108 height 15
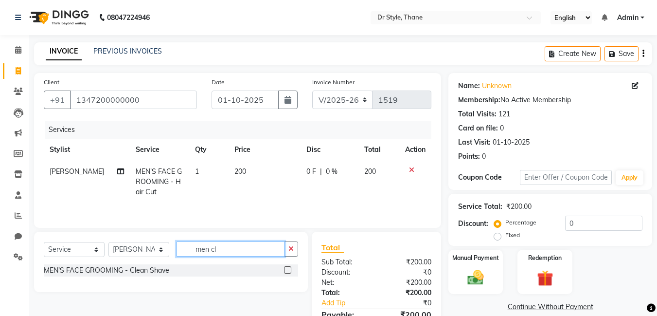
type input "men cl"
click at [286, 266] on label at bounding box center [287, 269] width 7 height 7
click at [286, 267] on input "checkbox" at bounding box center [287, 270] width 6 height 6
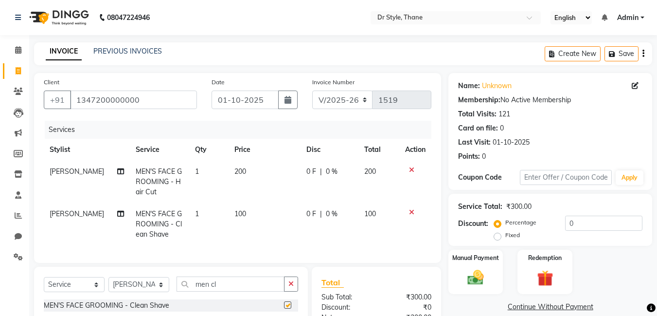
checkbox input "false"
click at [492, 271] on div "Manual Payment" at bounding box center [476, 272] width 57 height 46
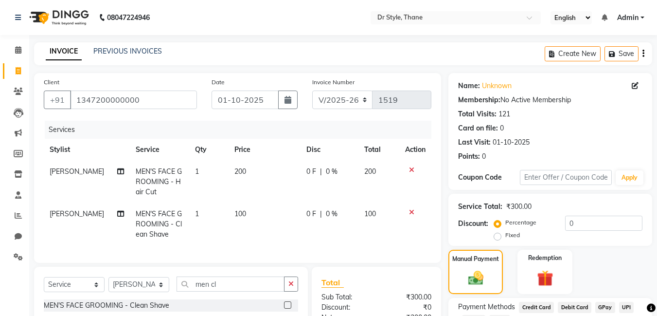
click at [603, 307] on span "GPay" at bounding box center [606, 307] width 20 height 11
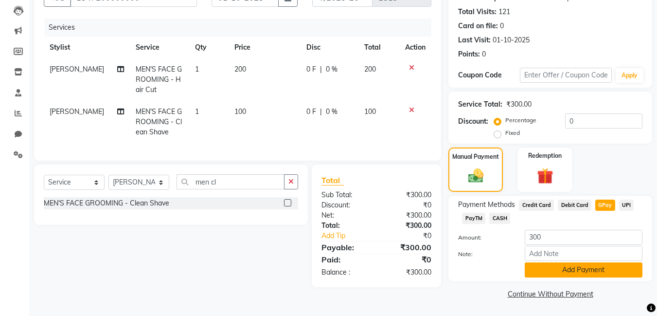
click at [575, 267] on button "Add Payment" at bounding box center [584, 269] width 118 height 15
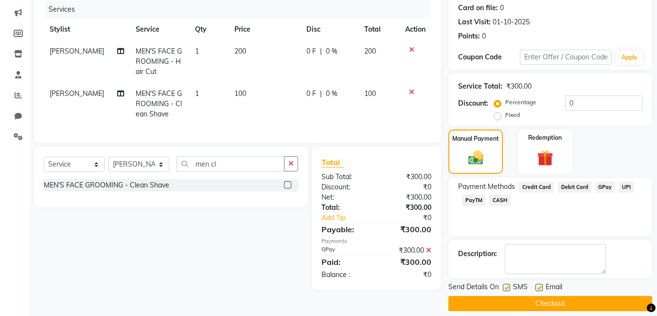
scroll to position [130, 0]
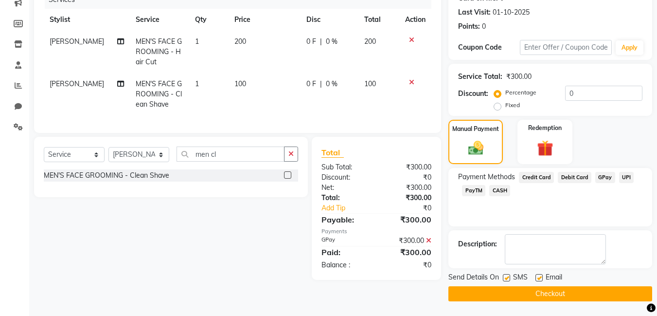
click at [540, 296] on button "Checkout" at bounding box center [551, 293] width 204 height 15
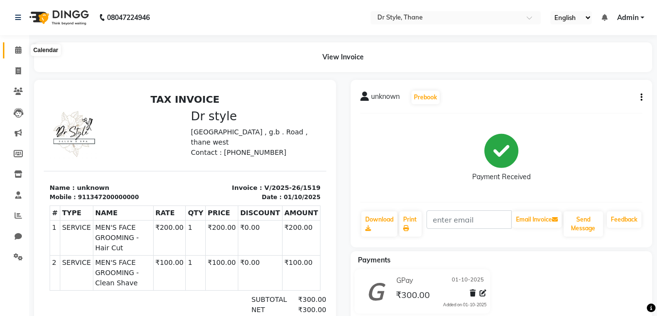
click at [17, 48] on icon at bounding box center [18, 49] width 6 height 7
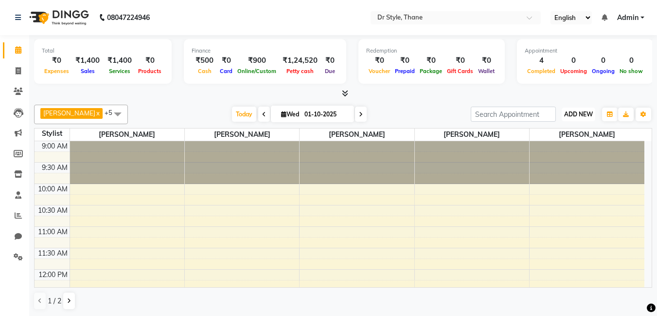
click at [567, 108] on button "ADD NEW Toggle Dropdown" at bounding box center [579, 115] width 34 height 14
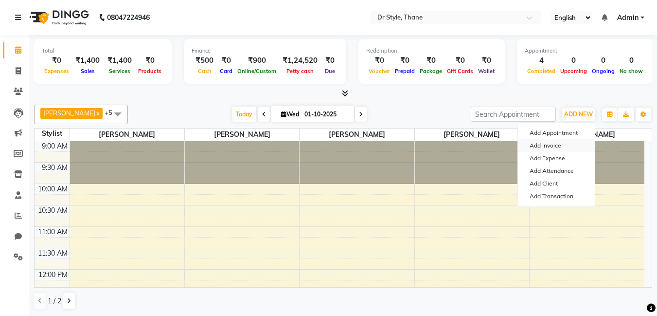
click at [538, 147] on link "Add Invoice" at bounding box center [556, 145] width 77 height 13
select select "7832"
select select "service"
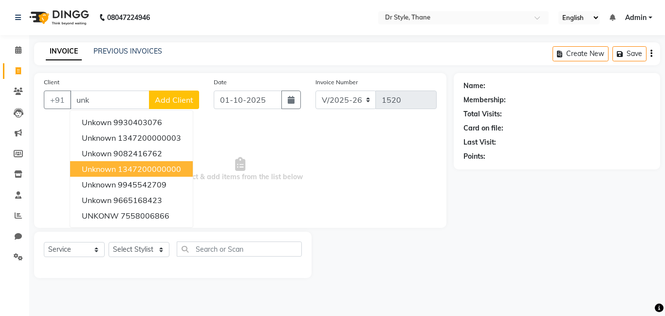
click at [176, 169] on ngb-highlight "1347200000000" at bounding box center [149, 169] width 63 height 10
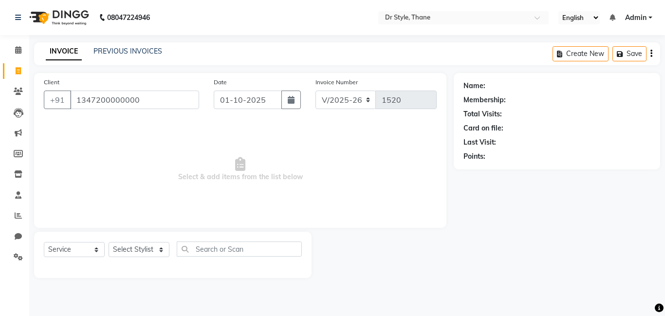
type input "1347200000000"
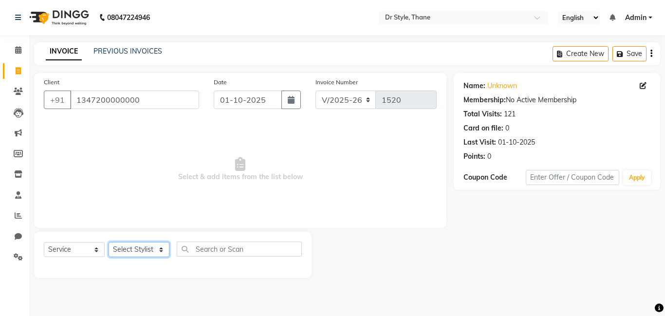
click at [133, 250] on select "Select Stylist [PERSON_NAME] [PERSON_NAME] [PERSON_NAME] [PERSON_NAME] [PERSON_…" at bounding box center [139, 249] width 61 height 15
select select "81004"
click at [109, 242] on select "Select Stylist [PERSON_NAME] [PERSON_NAME] [PERSON_NAME] [PERSON_NAME] [PERSON_…" at bounding box center [139, 249] width 61 height 15
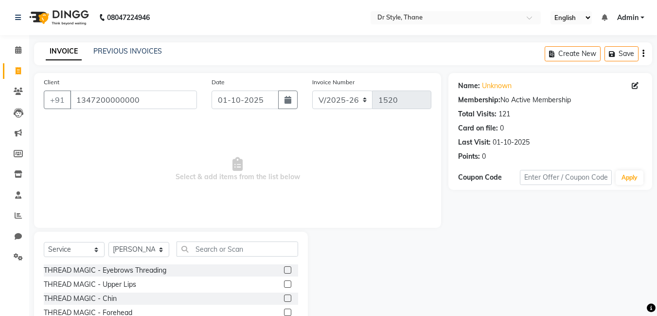
click at [284, 268] on label at bounding box center [287, 269] width 7 height 7
click at [284, 268] on input "checkbox" at bounding box center [287, 270] width 6 height 6
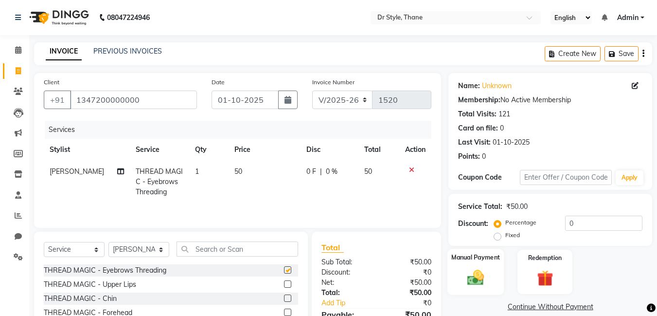
checkbox input "false"
click at [460, 269] on div "Manual Payment" at bounding box center [476, 272] width 57 height 46
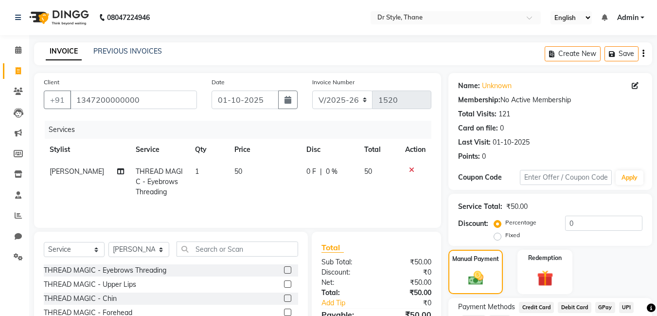
scroll to position [75, 0]
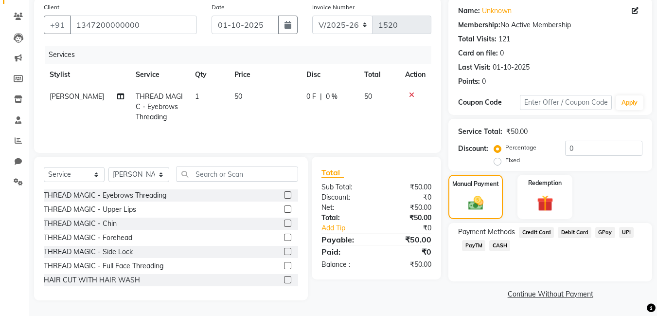
click at [503, 247] on span "CASH" at bounding box center [500, 245] width 21 height 11
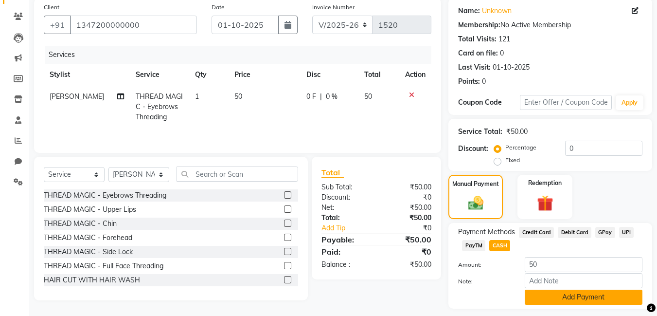
click at [561, 301] on button "Add Payment" at bounding box center [584, 297] width 118 height 15
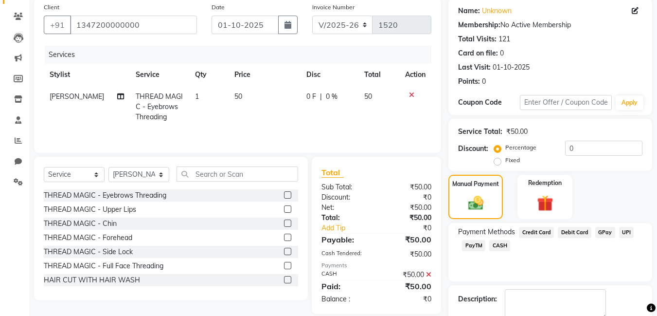
scroll to position [130, 0]
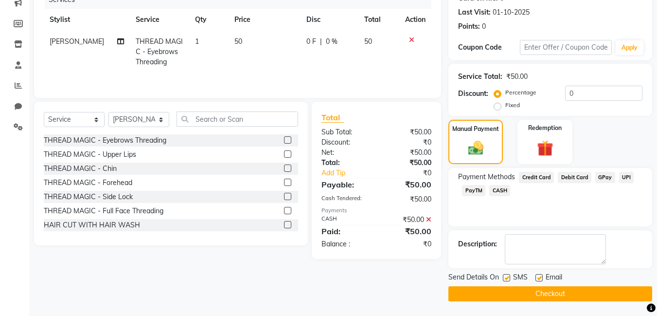
click at [534, 296] on button "Checkout" at bounding box center [551, 293] width 204 height 15
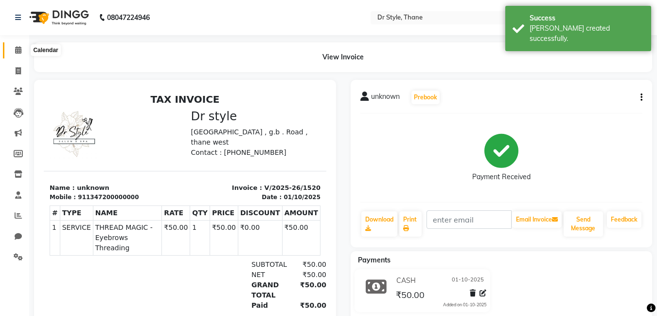
click at [15, 49] on icon at bounding box center [18, 49] width 6 height 7
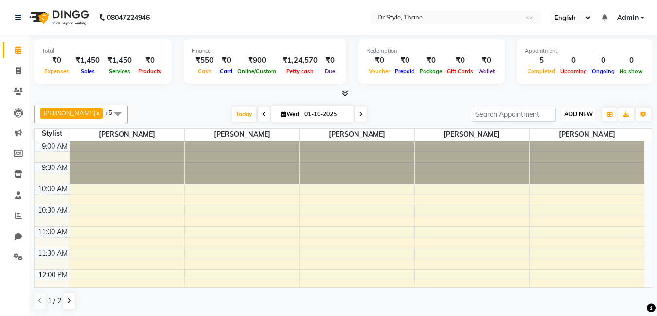
click at [566, 111] on span "ADD NEW" at bounding box center [578, 113] width 29 height 7
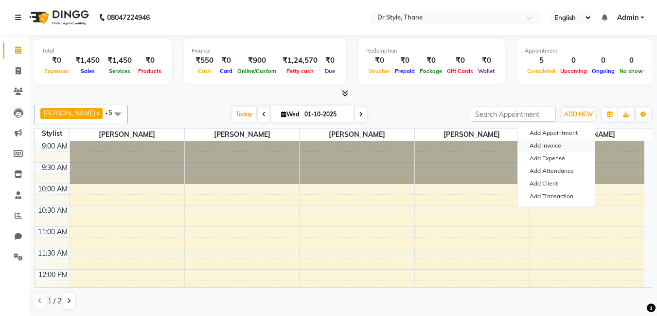
click at [544, 143] on link "Add Invoice" at bounding box center [556, 145] width 77 height 13
select select "7832"
select select "service"
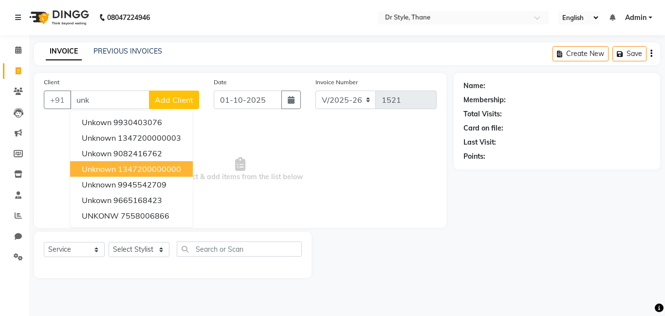
click at [120, 168] on ngb-highlight "1347200000000" at bounding box center [149, 169] width 63 height 10
type input "1347200000000"
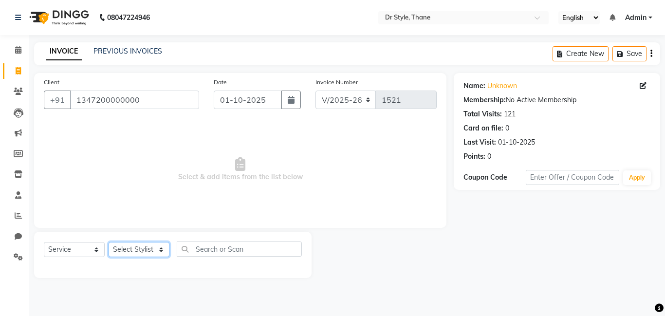
click at [144, 251] on select "Select Stylist [PERSON_NAME] [PERSON_NAME] [PERSON_NAME] [PERSON_NAME] [PERSON_…" at bounding box center [139, 249] width 61 height 15
select select "91939"
click at [109, 242] on select "Select Stylist [PERSON_NAME] [PERSON_NAME] [PERSON_NAME] [PERSON_NAME] [PERSON_…" at bounding box center [139, 249] width 61 height 15
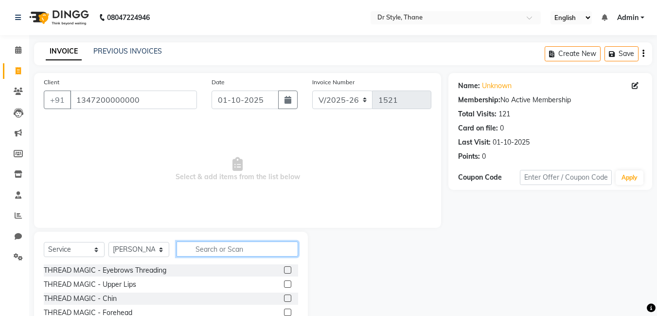
click at [214, 246] on input "text" at bounding box center [238, 248] width 122 height 15
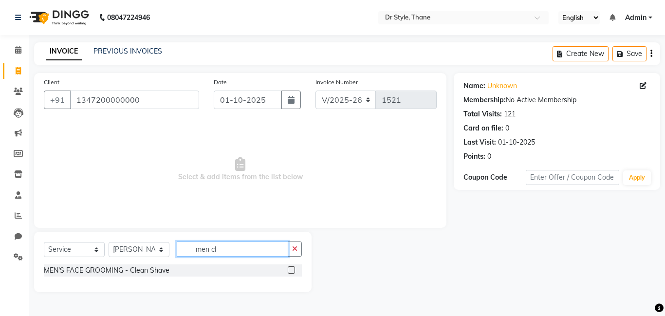
type input "men cl"
click at [290, 270] on label at bounding box center [291, 269] width 7 height 7
click at [290, 270] on input "checkbox" at bounding box center [291, 270] width 6 height 6
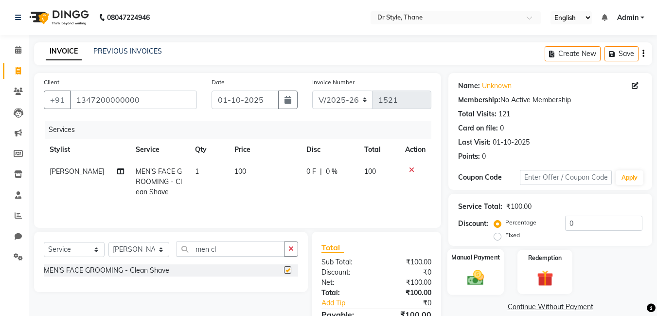
checkbox input "false"
click at [477, 273] on img at bounding box center [475, 277] width 27 height 19
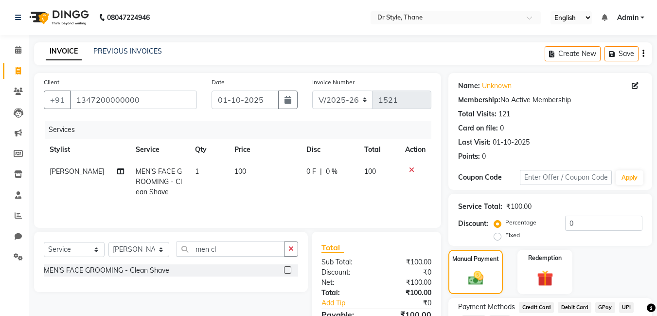
scroll to position [75, 0]
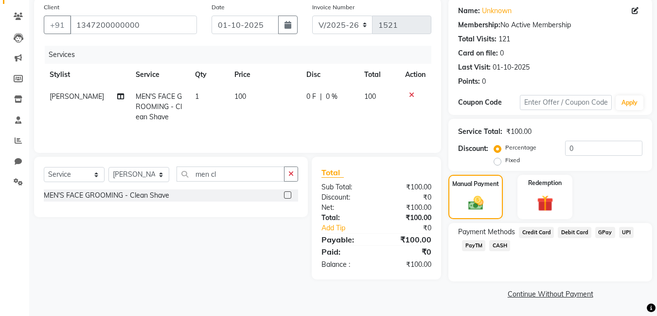
click at [499, 242] on span "CASH" at bounding box center [500, 245] width 21 height 11
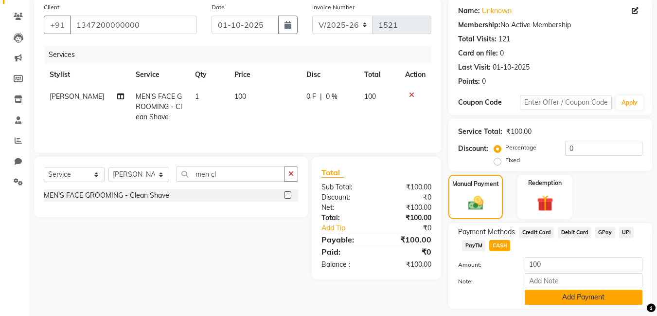
click at [547, 297] on button "Add Payment" at bounding box center [584, 297] width 118 height 15
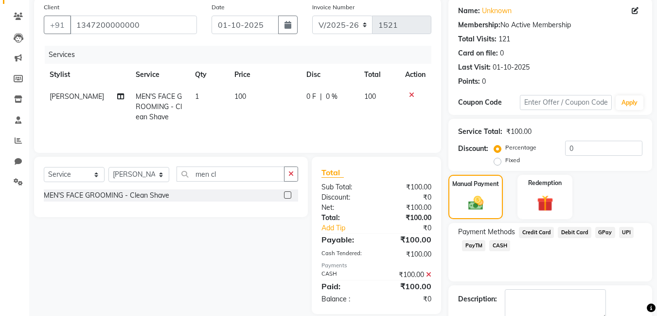
scroll to position [130, 0]
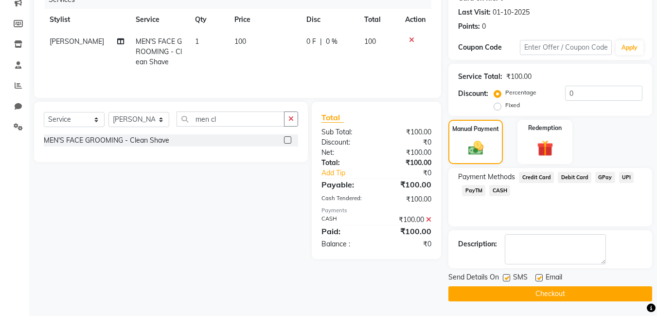
click at [519, 297] on button "Checkout" at bounding box center [551, 293] width 204 height 15
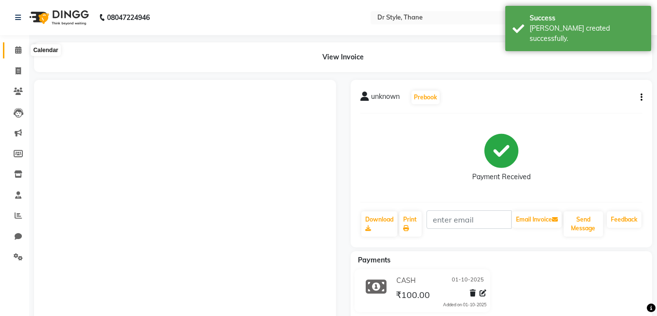
click at [19, 55] on span at bounding box center [18, 50] width 17 height 11
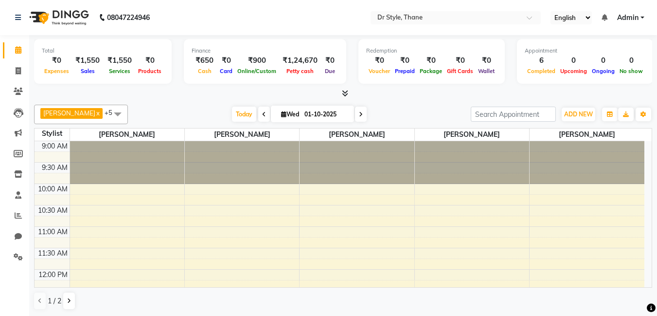
click at [200, 101] on div "[PERSON_NAME] x [PERSON_NAME] x Shweta x [PERSON_NAME] x [PERSON_NAME] x [PERSO…" at bounding box center [343, 207] width 619 height 213
click at [570, 120] on button "ADD NEW Toggle Dropdown" at bounding box center [579, 115] width 34 height 14
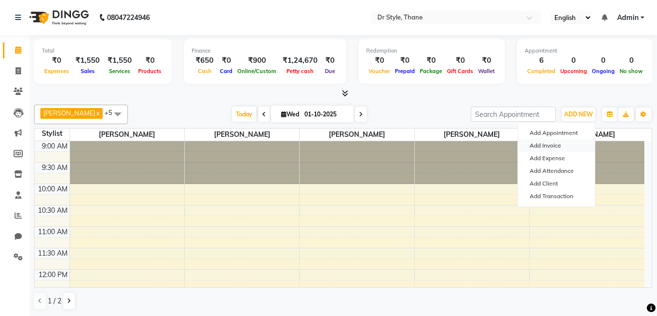
click at [537, 151] on link "Add Invoice" at bounding box center [556, 145] width 77 height 13
select select "service"
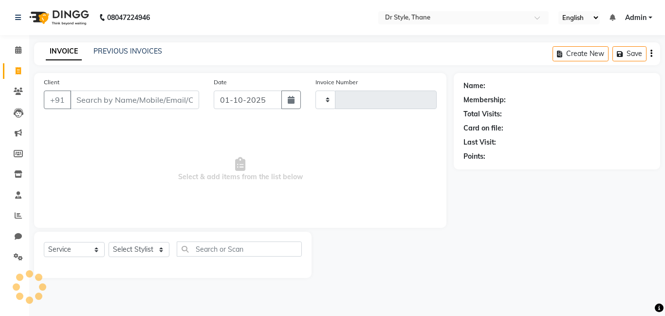
type input "1522"
select select "7832"
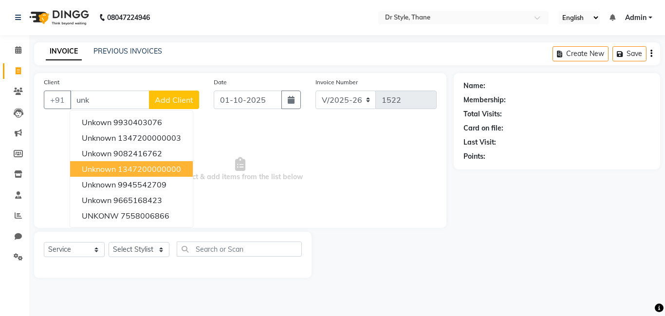
click at [173, 172] on ngb-highlight "1347200000000" at bounding box center [149, 169] width 63 height 10
type input "1347200000000"
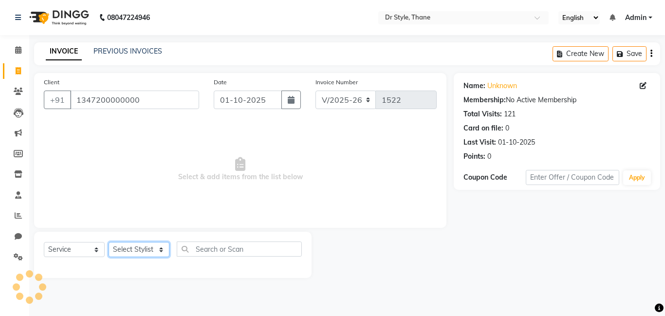
click at [157, 249] on select "Select Stylist [PERSON_NAME] [PERSON_NAME] [PERSON_NAME] [PERSON_NAME] [PERSON_…" at bounding box center [139, 249] width 61 height 15
select select "91881"
click at [109, 242] on select "Select Stylist [PERSON_NAME] [PERSON_NAME] [PERSON_NAME] [PERSON_NAME] [PERSON_…" at bounding box center [139, 249] width 61 height 15
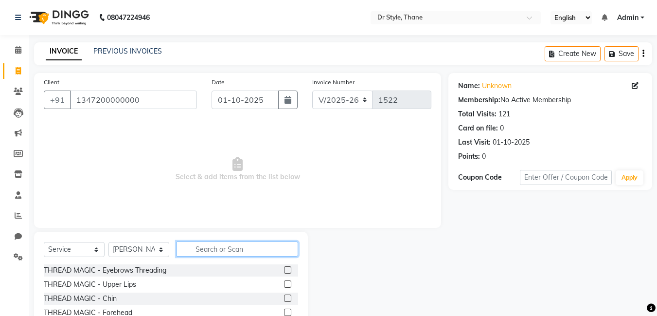
click at [215, 253] on input "text" at bounding box center [238, 248] width 122 height 15
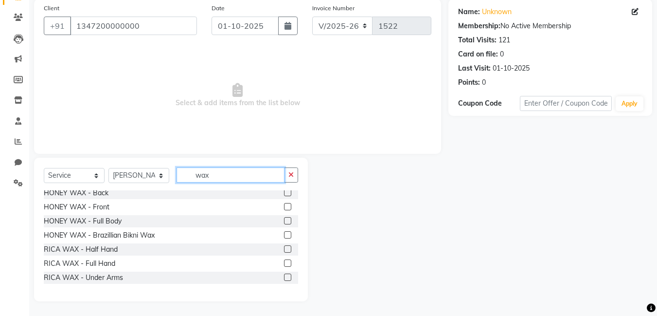
scroll to position [172, 0]
type input "wax"
click at [284, 263] on label at bounding box center [287, 263] width 7 height 7
click at [284, 263] on input "checkbox" at bounding box center [287, 264] width 6 height 6
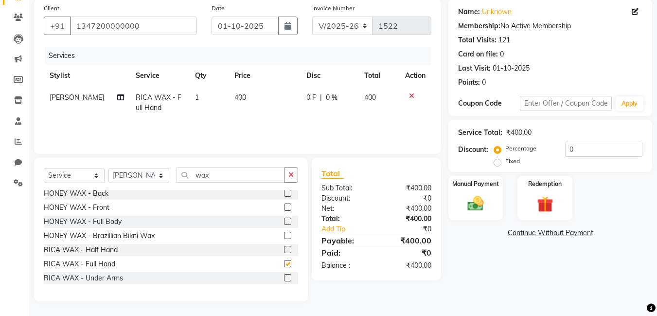
checkbox input "false"
click at [225, 175] on input "wax" at bounding box center [231, 174] width 108 height 15
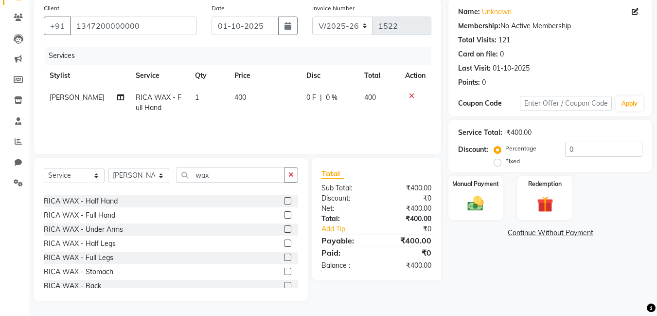
click at [284, 242] on label at bounding box center [287, 242] width 7 height 7
click at [284, 242] on input "checkbox" at bounding box center [287, 243] width 6 height 6
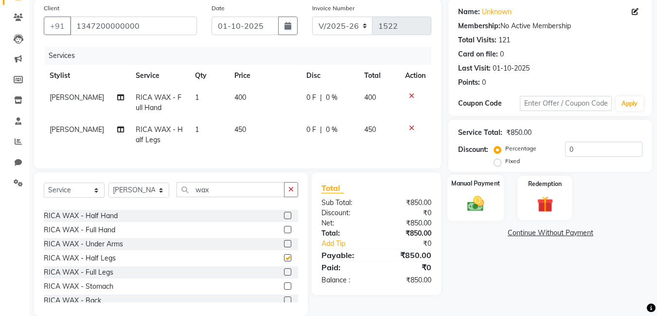
checkbox input "false"
click at [472, 202] on img at bounding box center [475, 203] width 27 height 19
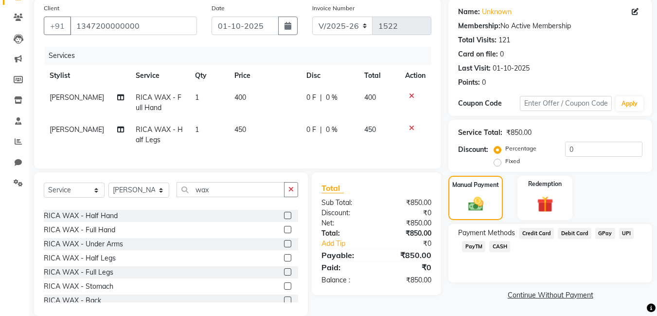
click at [606, 232] on span "GPay" at bounding box center [606, 233] width 20 height 11
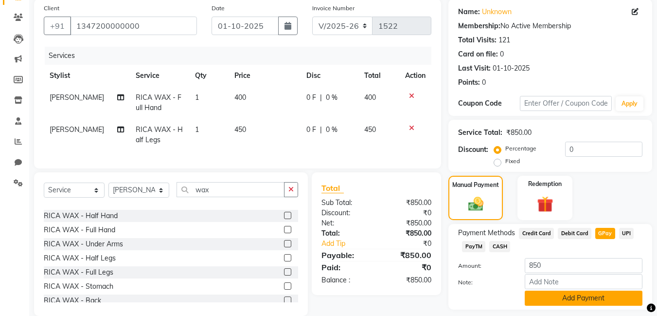
click at [586, 294] on button "Add Payment" at bounding box center [584, 298] width 118 height 15
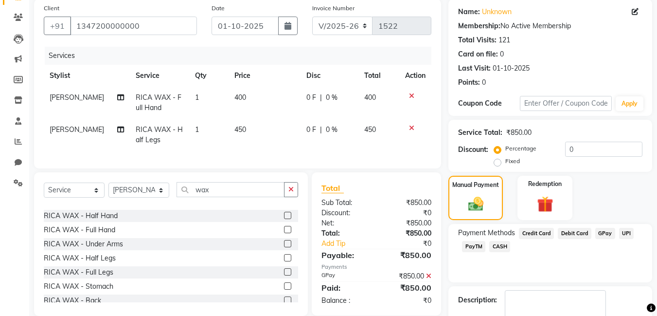
scroll to position [130, 0]
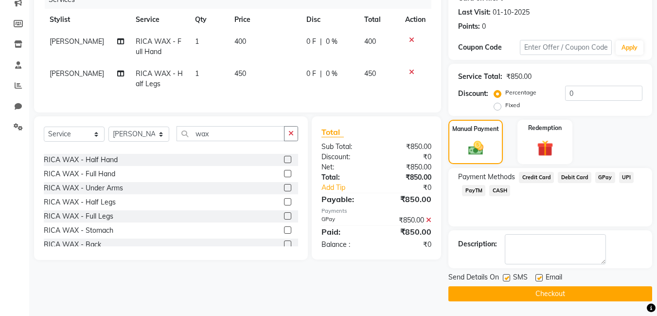
click at [550, 293] on button "Checkout" at bounding box center [551, 293] width 204 height 15
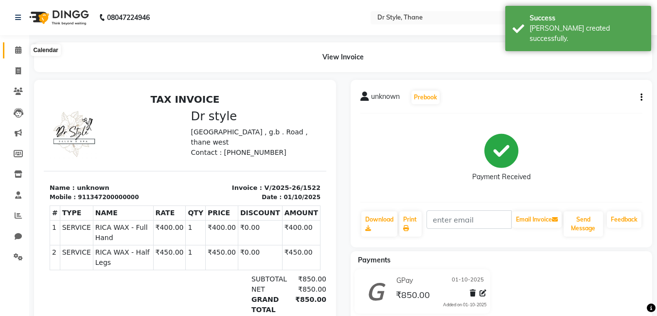
click at [18, 55] on span at bounding box center [18, 50] width 17 height 11
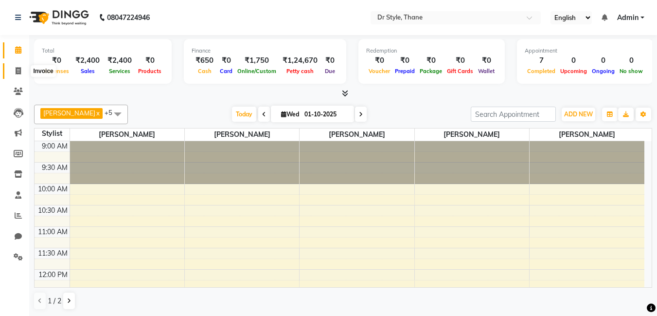
click at [16, 70] on icon at bounding box center [18, 70] width 5 height 7
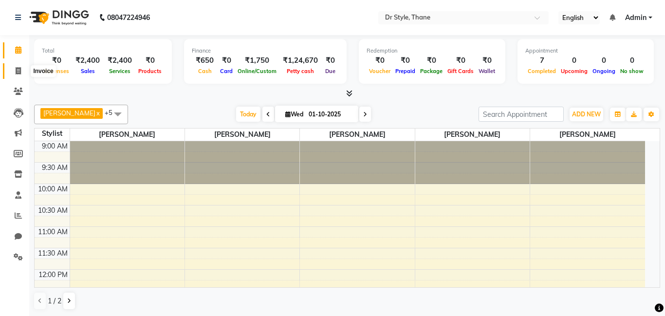
select select "7832"
select select "service"
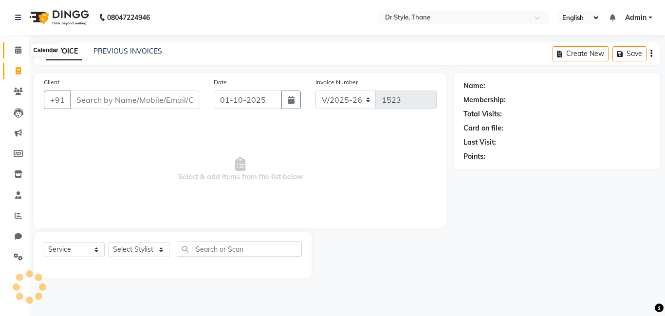
click at [16, 54] on span at bounding box center [18, 50] width 17 height 11
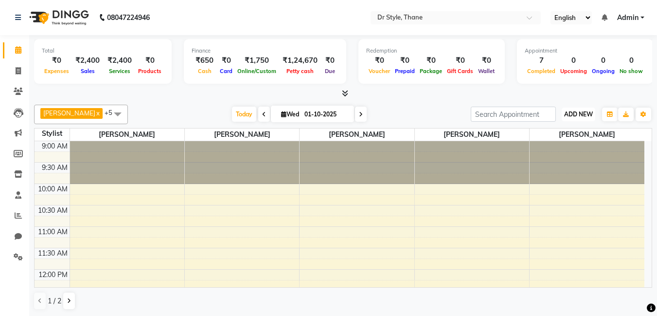
click at [562, 113] on button "ADD NEW Toggle Dropdown" at bounding box center [579, 115] width 34 height 14
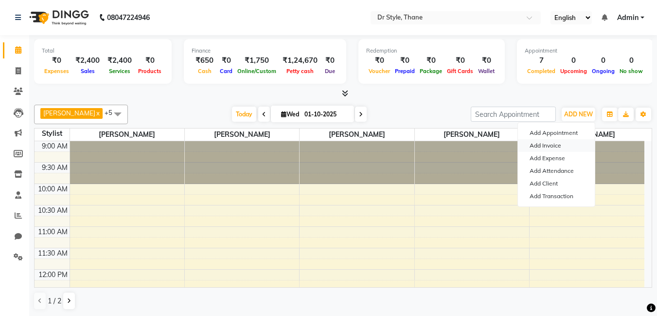
click at [527, 149] on link "Add Invoice" at bounding box center [556, 145] width 77 height 13
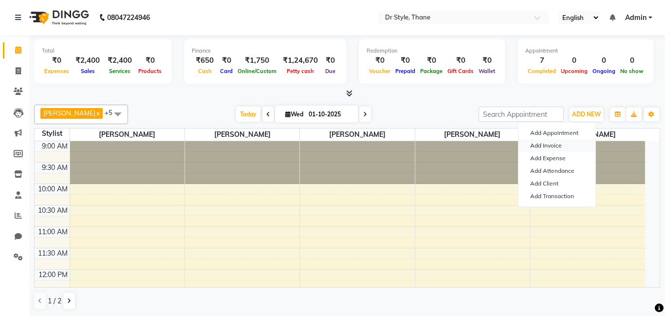
select select "7832"
select select "service"
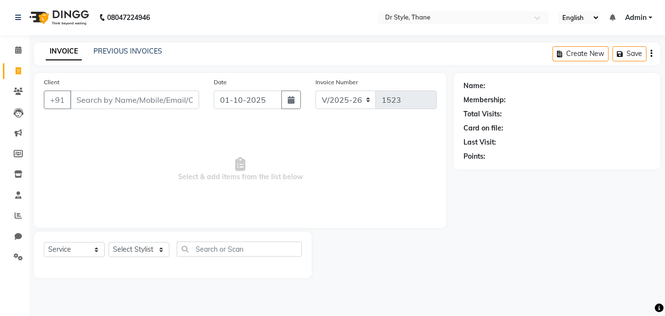
click at [148, 100] on input "Client" at bounding box center [134, 100] width 129 height 18
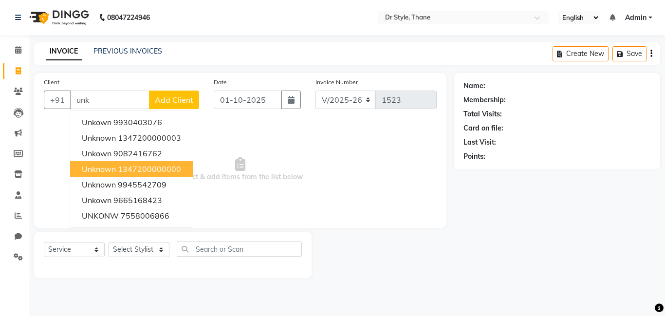
click at [152, 171] on ngb-highlight "1347200000000" at bounding box center [149, 169] width 63 height 10
type input "1347200000000"
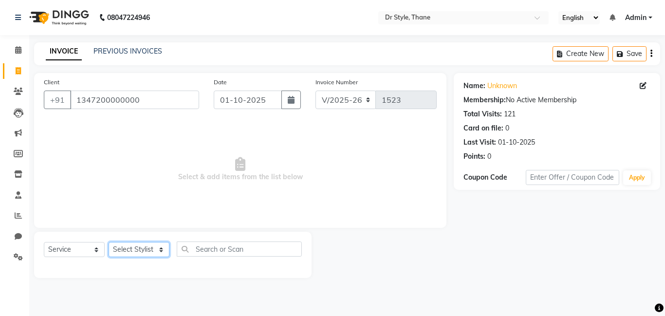
click at [142, 252] on select "Select Stylist [PERSON_NAME] [PERSON_NAME] [PERSON_NAME] [PERSON_NAME] [PERSON_…" at bounding box center [139, 249] width 61 height 15
select select "92022"
click at [109, 242] on select "Select Stylist [PERSON_NAME] [PERSON_NAME] [PERSON_NAME] [PERSON_NAME] [PERSON_…" at bounding box center [139, 249] width 61 height 15
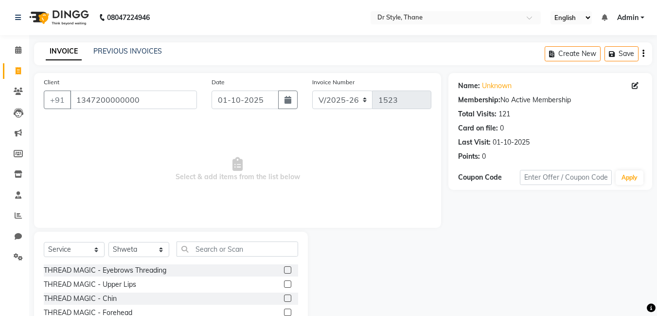
click at [284, 270] on label at bounding box center [287, 269] width 7 height 7
click at [284, 270] on input "checkbox" at bounding box center [287, 270] width 6 height 6
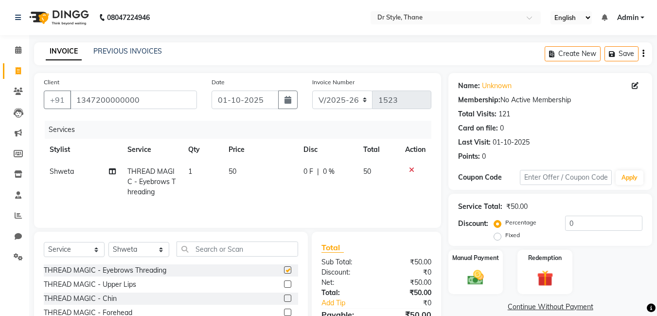
checkbox input "false"
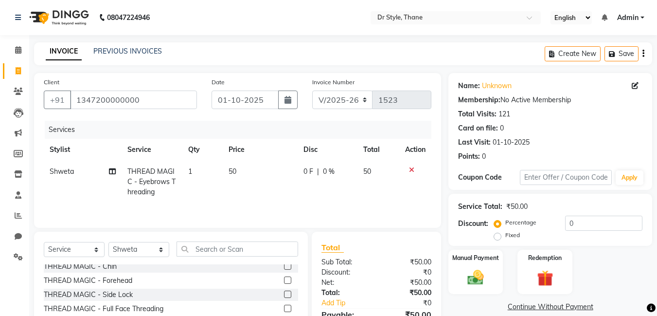
scroll to position [49, 0]
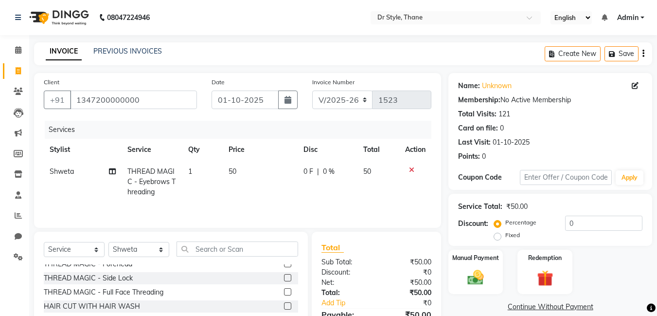
click at [284, 266] on label at bounding box center [287, 263] width 7 height 7
click at [284, 266] on input "checkbox" at bounding box center [287, 264] width 6 height 6
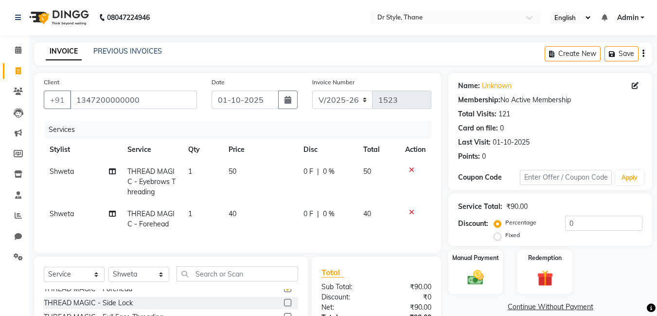
checkbox input "false"
click at [475, 270] on img at bounding box center [475, 277] width 27 height 19
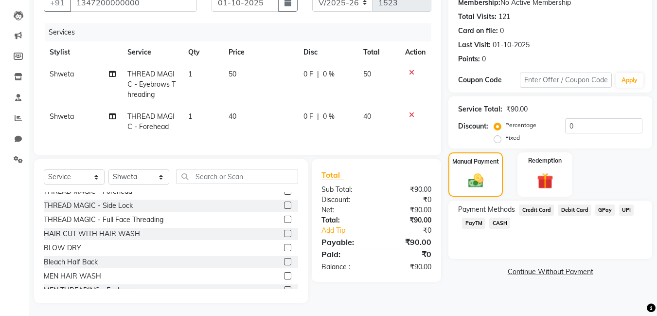
click at [603, 211] on span "GPay" at bounding box center [606, 209] width 20 height 11
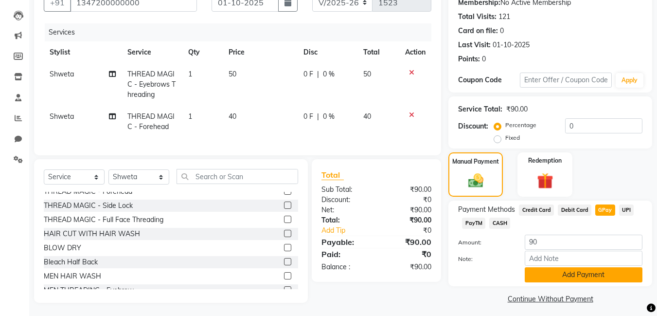
click at [562, 279] on button "Add Payment" at bounding box center [584, 274] width 118 height 15
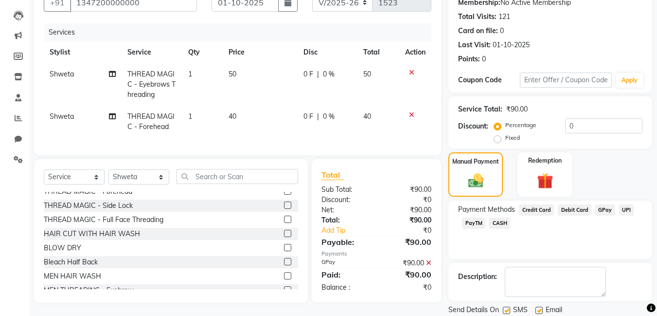
click at [606, 212] on span "GPay" at bounding box center [606, 209] width 20 height 11
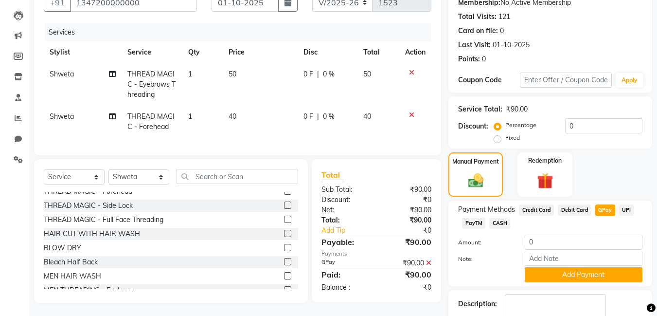
scroll to position [157, 0]
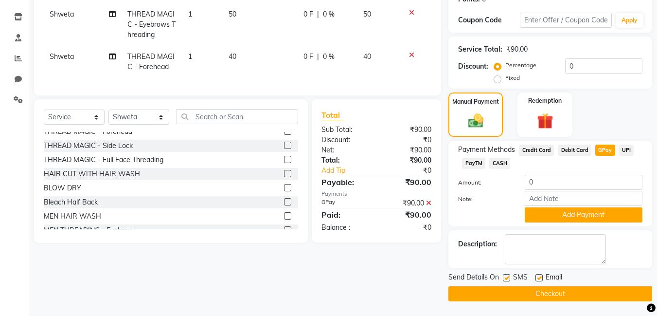
click at [498, 163] on span "CASH" at bounding box center [500, 163] width 21 height 11
click at [573, 214] on button "Add Payment" at bounding box center [584, 214] width 118 height 15
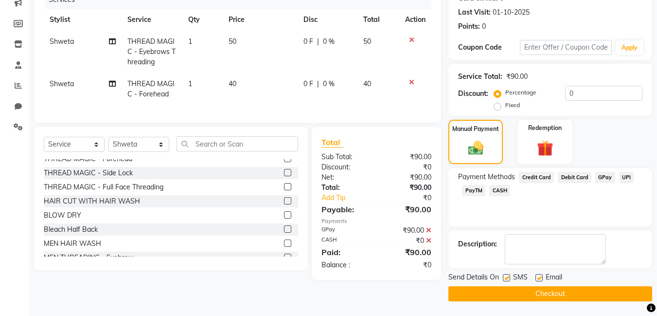
scroll to position [130, 0]
click at [429, 234] on icon at bounding box center [428, 230] width 5 height 7
click at [431, 234] on icon at bounding box center [428, 230] width 5 height 7
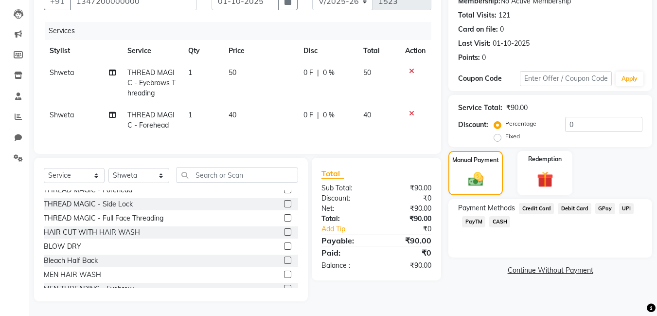
click at [502, 216] on span "CASH" at bounding box center [500, 221] width 21 height 11
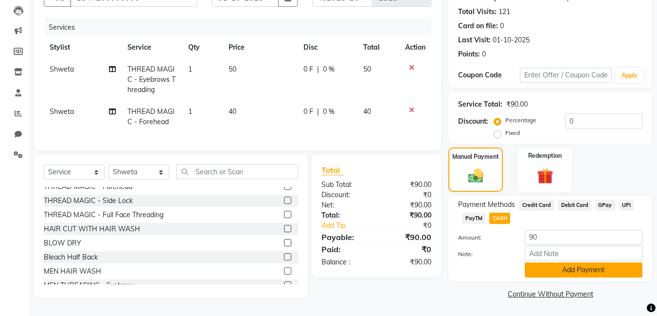
click at [562, 262] on button "Add Payment" at bounding box center [584, 269] width 118 height 15
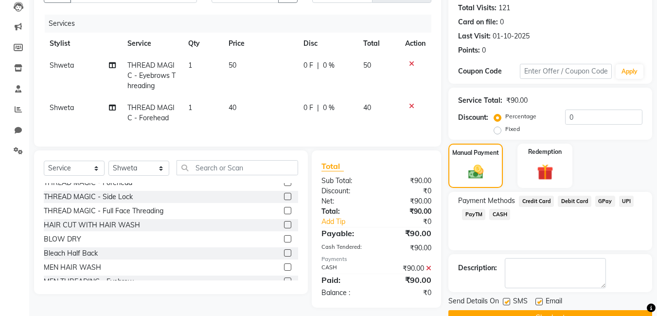
scroll to position [130, 0]
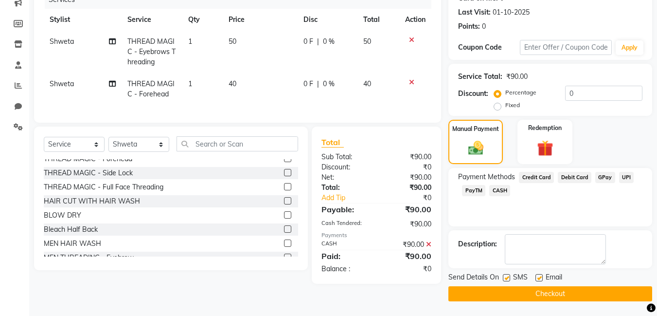
click at [524, 291] on button "Checkout" at bounding box center [551, 293] width 204 height 15
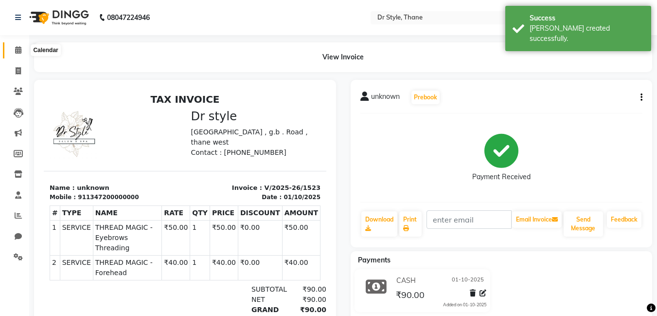
click at [23, 49] on span at bounding box center [18, 50] width 17 height 11
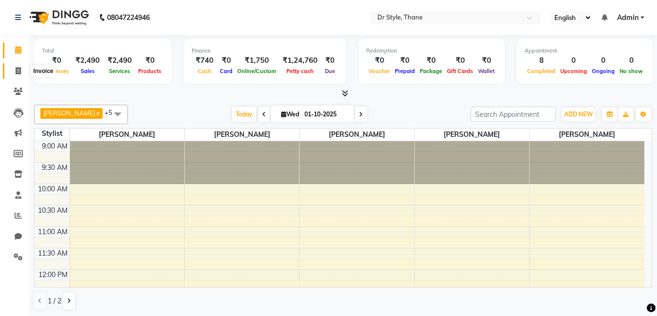
click at [17, 71] on icon at bounding box center [18, 70] width 5 height 7
select select "7832"
select select "service"
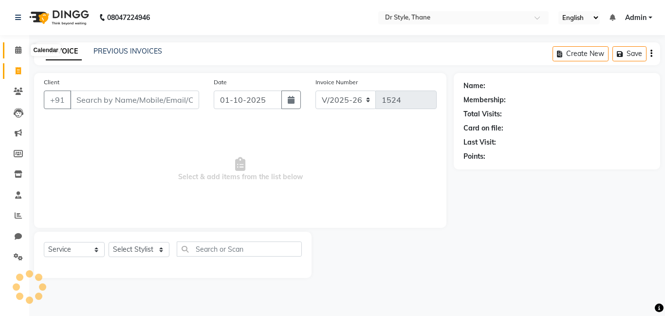
click at [17, 50] on icon at bounding box center [18, 49] width 6 height 7
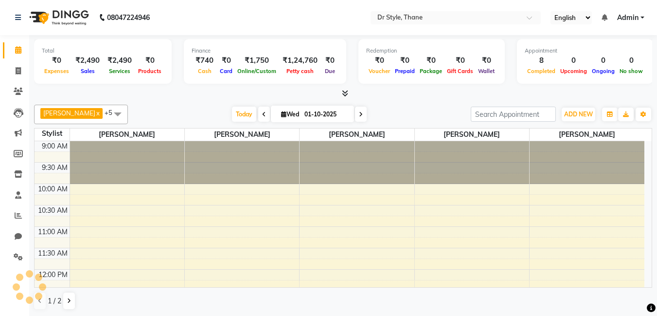
scroll to position [300, 0]
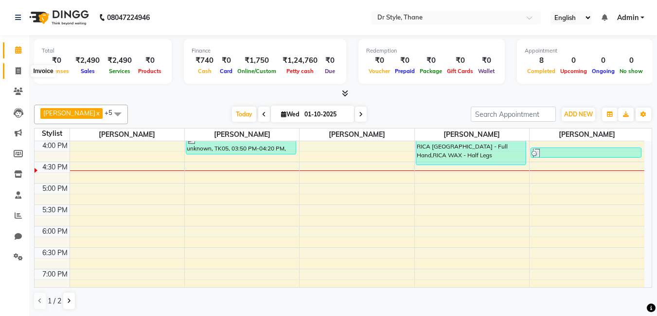
click at [18, 73] on icon at bounding box center [18, 70] width 5 height 7
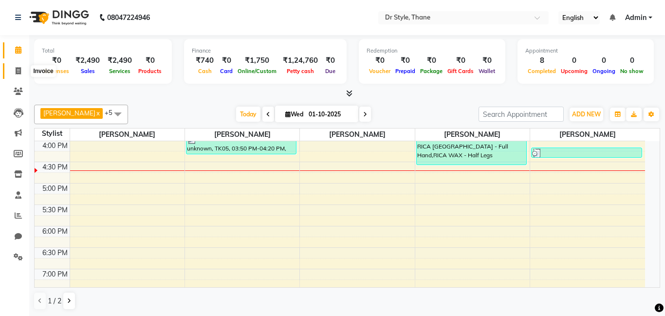
select select "7832"
select select "service"
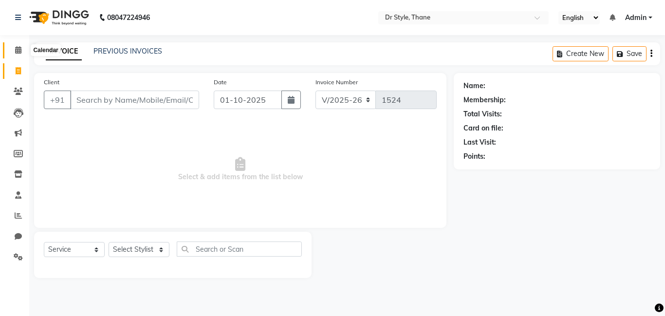
click at [18, 50] on icon at bounding box center [18, 49] width 6 height 7
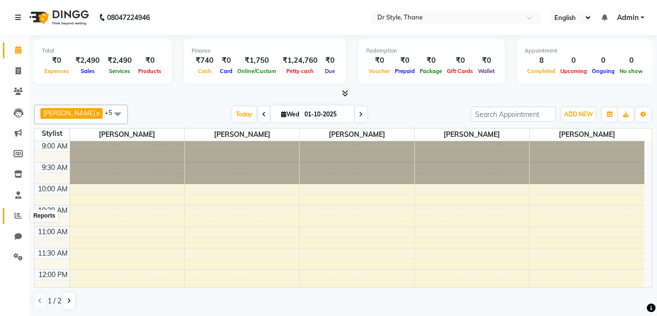
click at [15, 217] on icon at bounding box center [18, 215] width 7 height 7
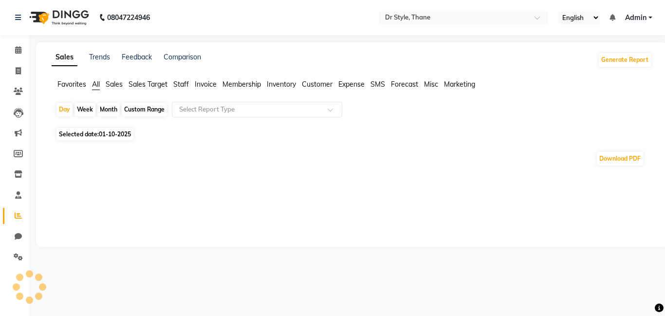
click at [103, 108] on div "Month" at bounding box center [108, 110] width 22 height 14
select select "10"
select select "2025"
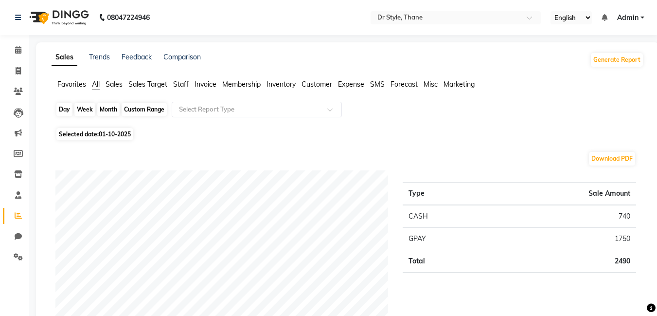
click at [104, 106] on div "Month" at bounding box center [108, 110] width 22 height 14
select select "10"
select select "2025"
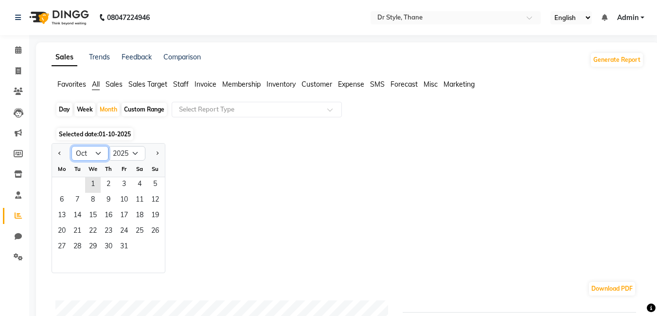
click at [101, 156] on select "Jan Feb Mar Apr May Jun [DATE] Aug Sep Oct Nov Dec" at bounding box center [90, 153] width 37 height 15
select select "9"
click at [72, 146] on select "Jan Feb Mar Apr May Jun [DATE] Aug Sep Oct Nov Dec" at bounding box center [90, 153] width 37 height 15
click at [61, 186] on span "1" at bounding box center [62, 185] width 16 height 16
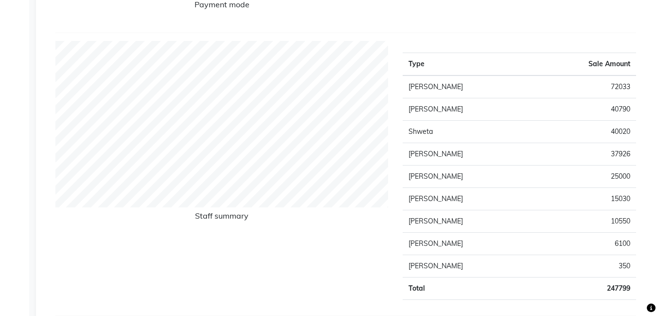
scroll to position [389, 0]
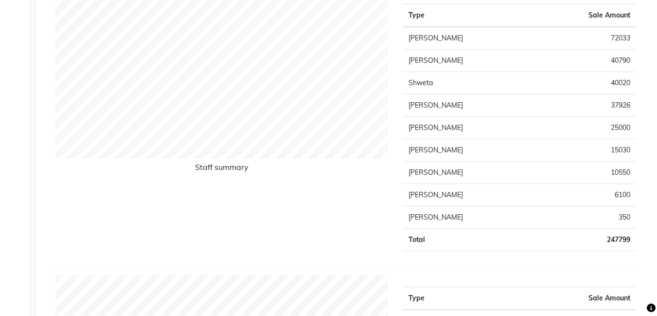
click at [621, 199] on td "6100" at bounding box center [584, 195] width 105 height 22
click at [296, 219] on div "Staff summary" at bounding box center [221, 125] width 347 height 267
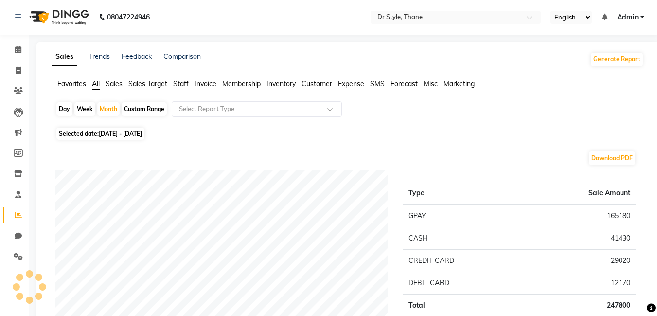
scroll to position [0, 0]
click at [14, 50] on span at bounding box center [18, 50] width 17 height 11
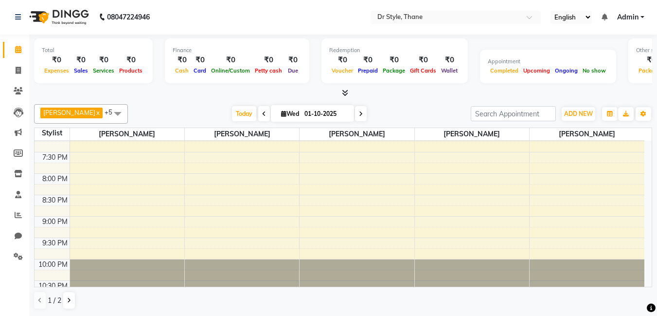
scroll to position [453, 0]
